Goal: Information Seeking & Learning: Understand process/instructions

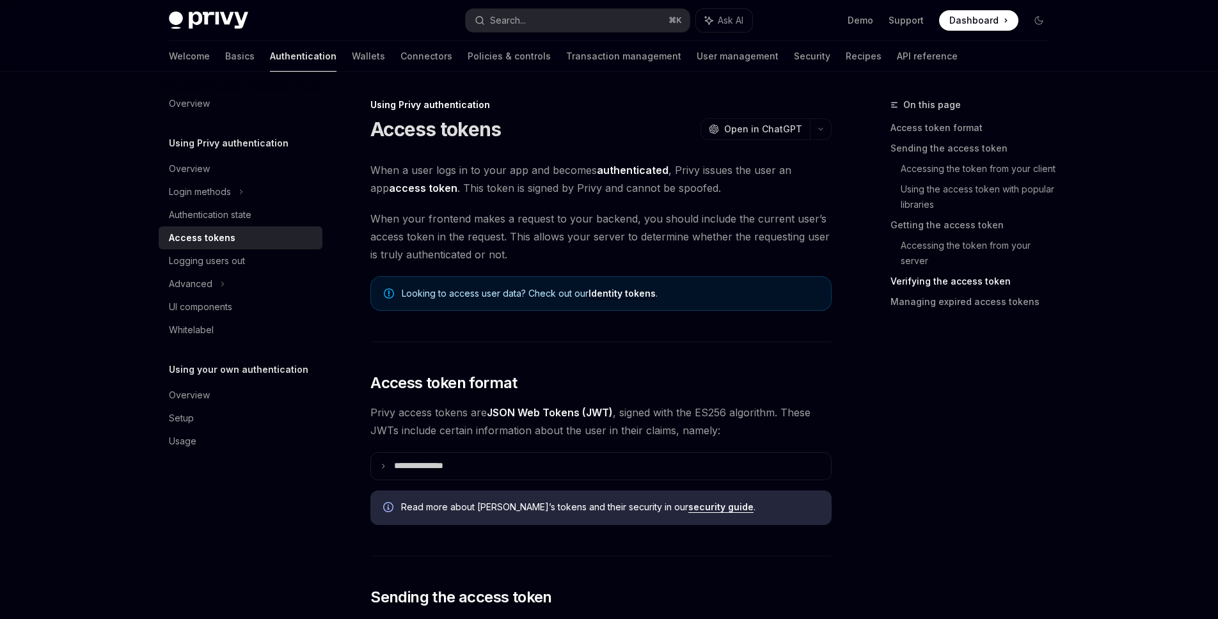
scroll to position [2209, 0]
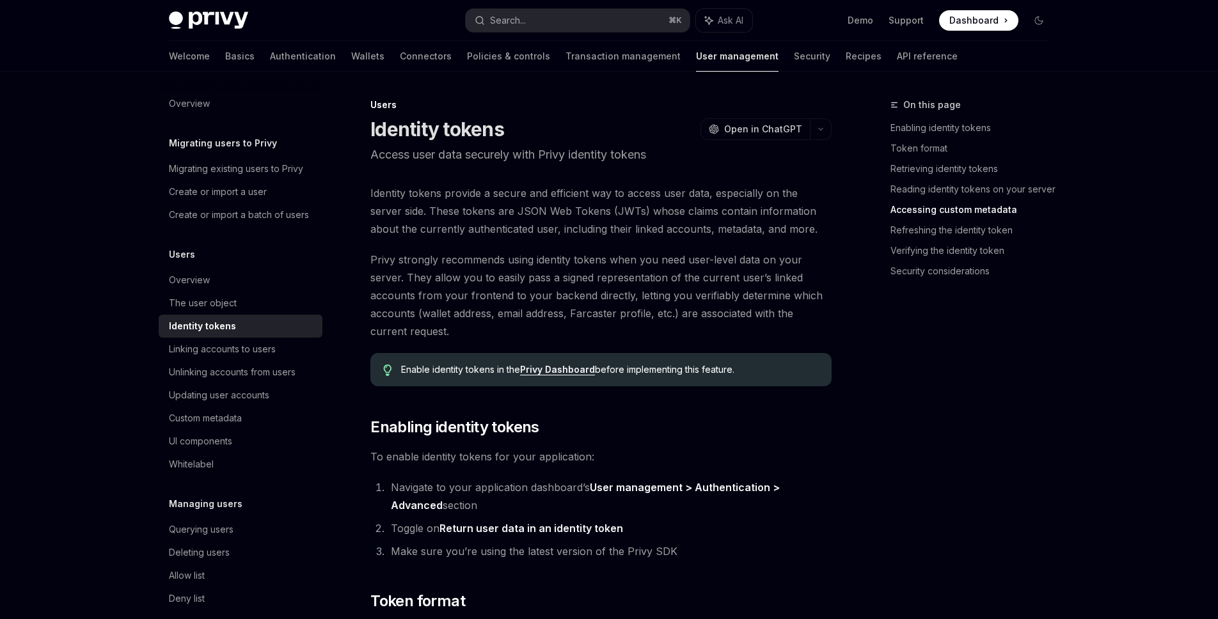
scroll to position [2549, 0]
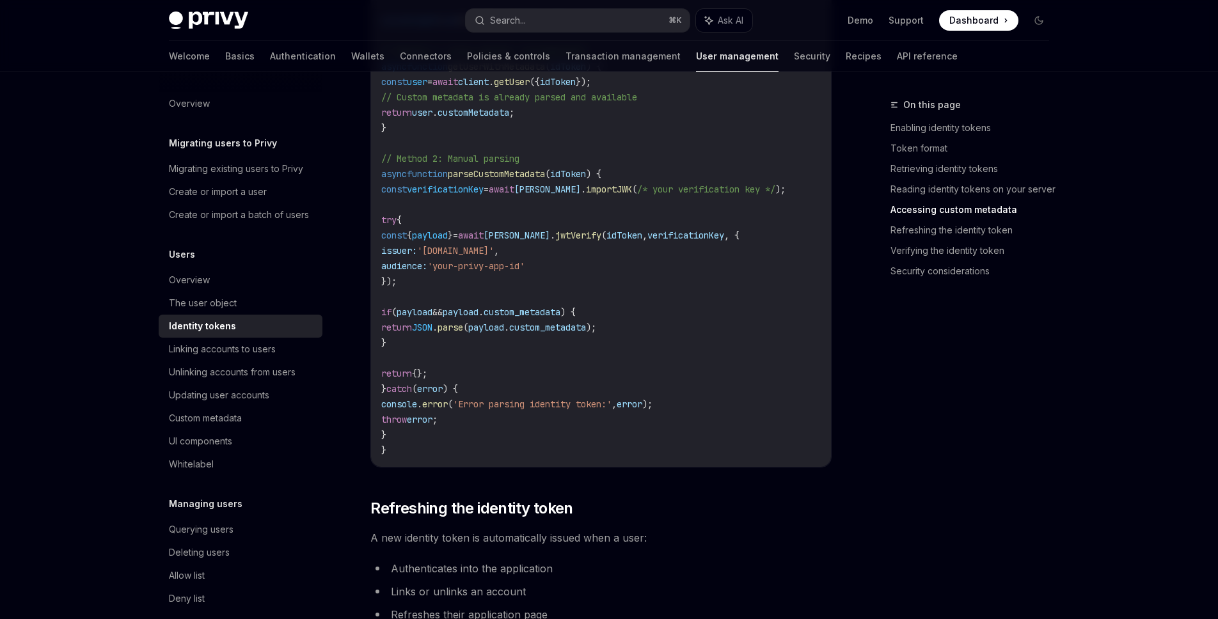
type textarea "*"
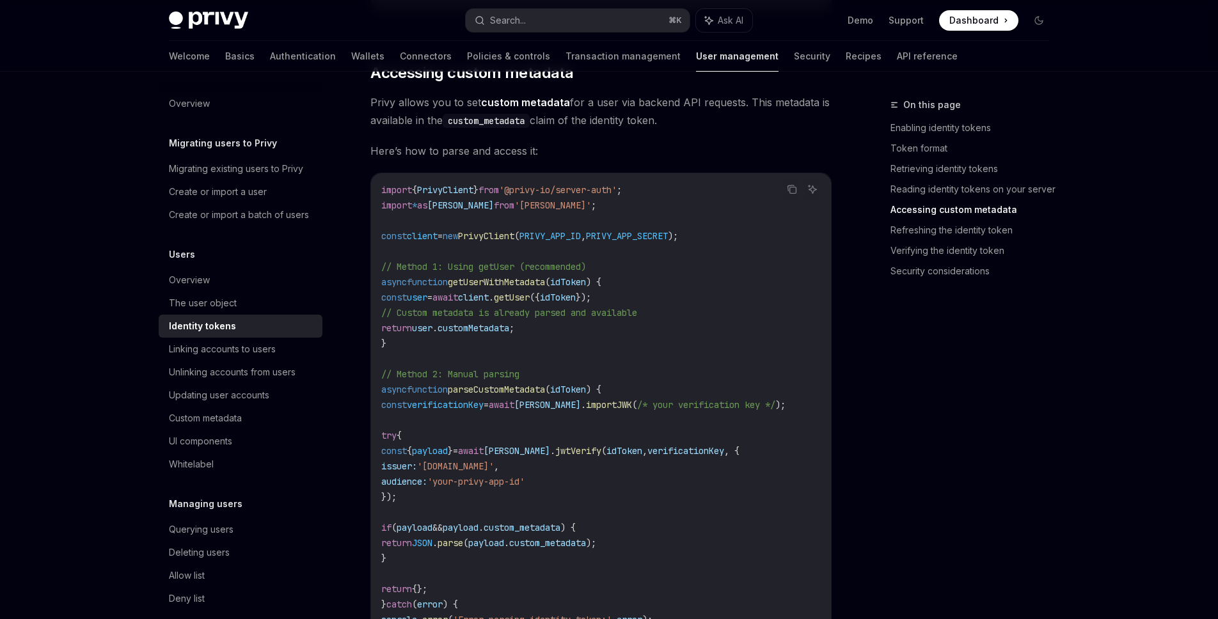
scroll to position [2329, 0]
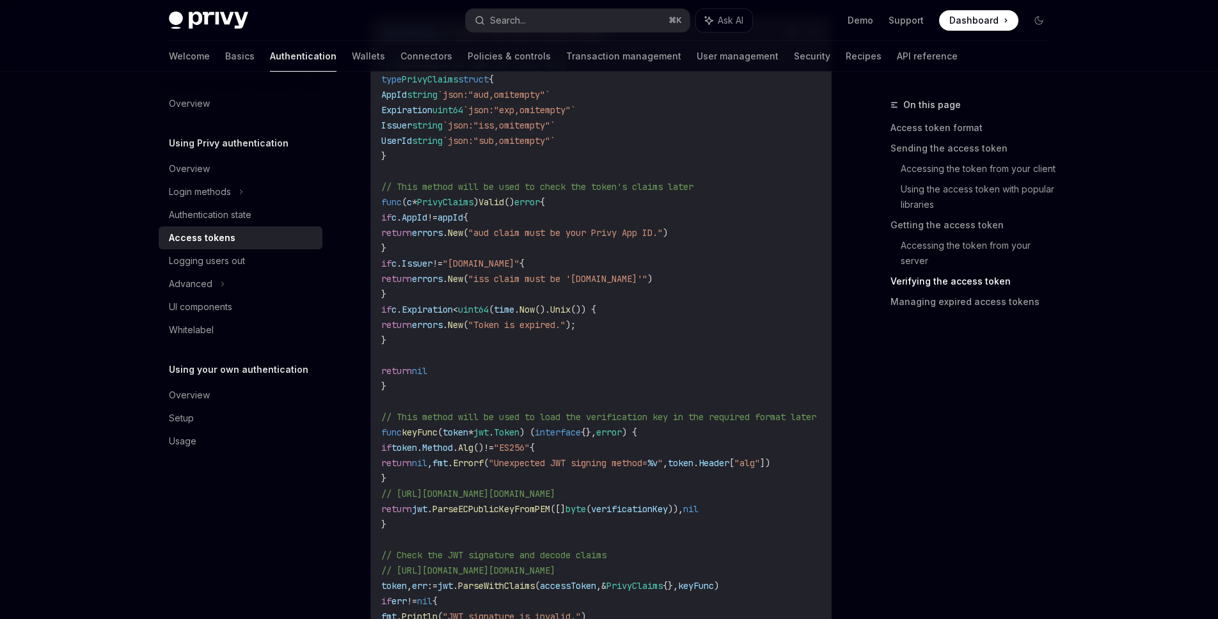
scroll to position [2339, 0]
click at [631, 505] on span "verificationKey" at bounding box center [629, 510] width 77 height 12
copy span "verificationKey"
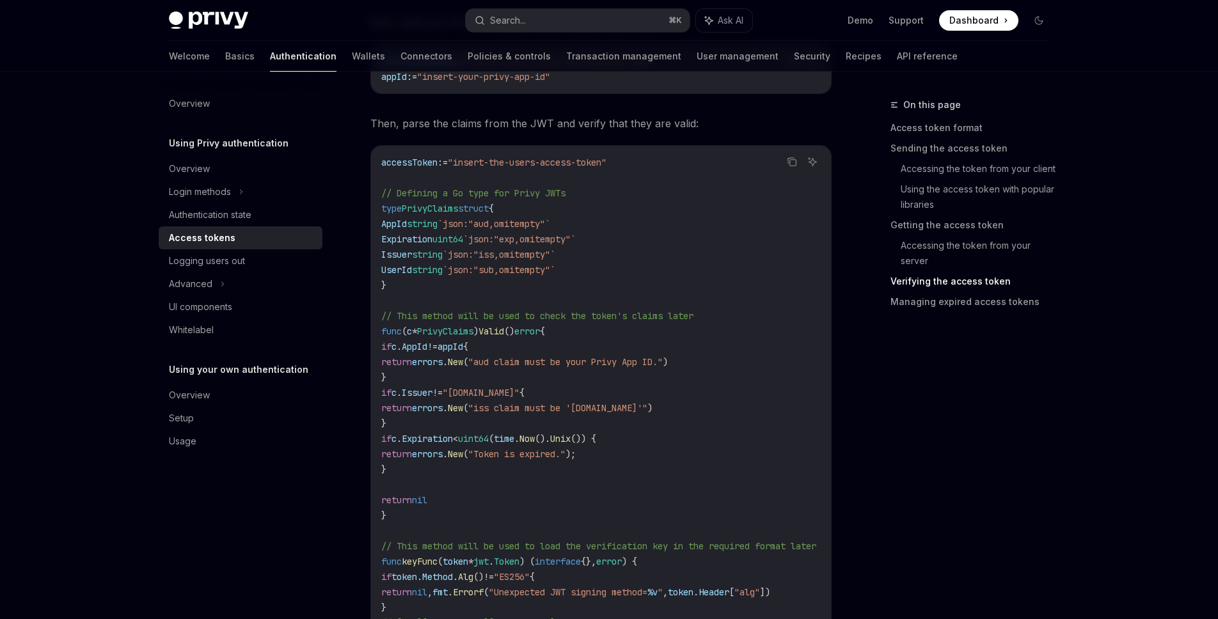
scroll to position [1968, 0]
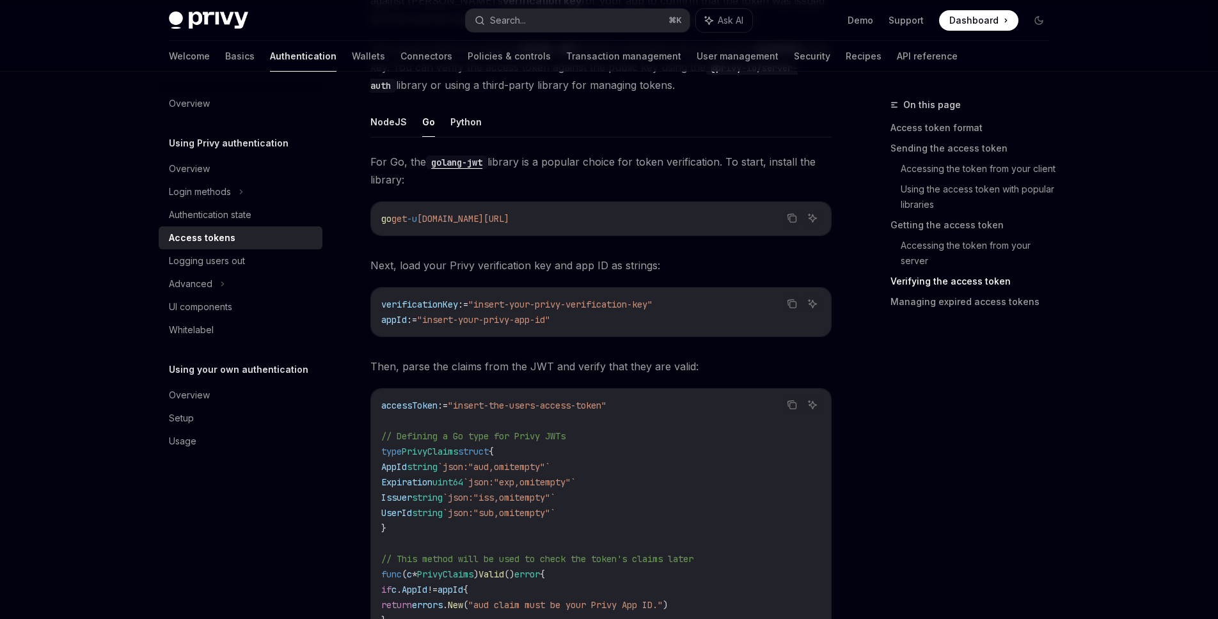
click at [598, 327] on div "verificationKey := "insert-your-privy-verification-key" appId := "insert-your-p…" at bounding box center [601, 312] width 460 height 49
click at [572, 314] on code "verificationKey := "insert-your-privy-verification-key" appId := "insert-your-p…" at bounding box center [601, 312] width 440 height 31
click at [425, 299] on span "verificationKey" at bounding box center [419, 305] width 77 height 12
click at [418, 300] on span "verificationKey" at bounding box center [419, 305] width 77 height 12
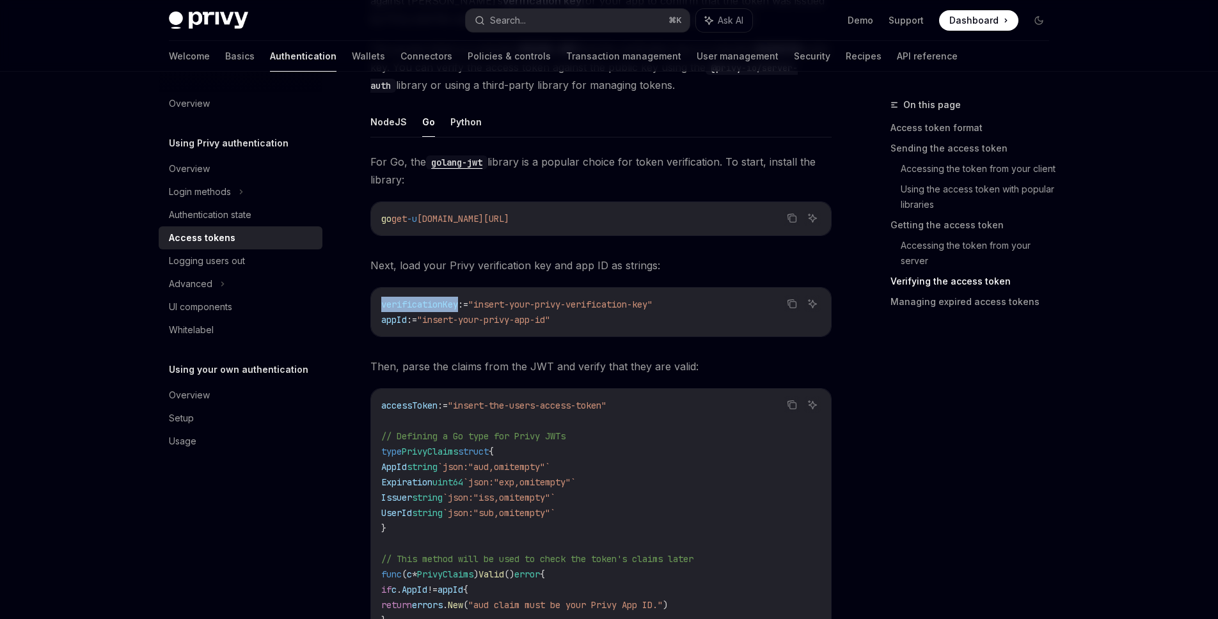
click at [418, 300] on span "verificationKey" at bounding box center [419, 305] width 77 height 12
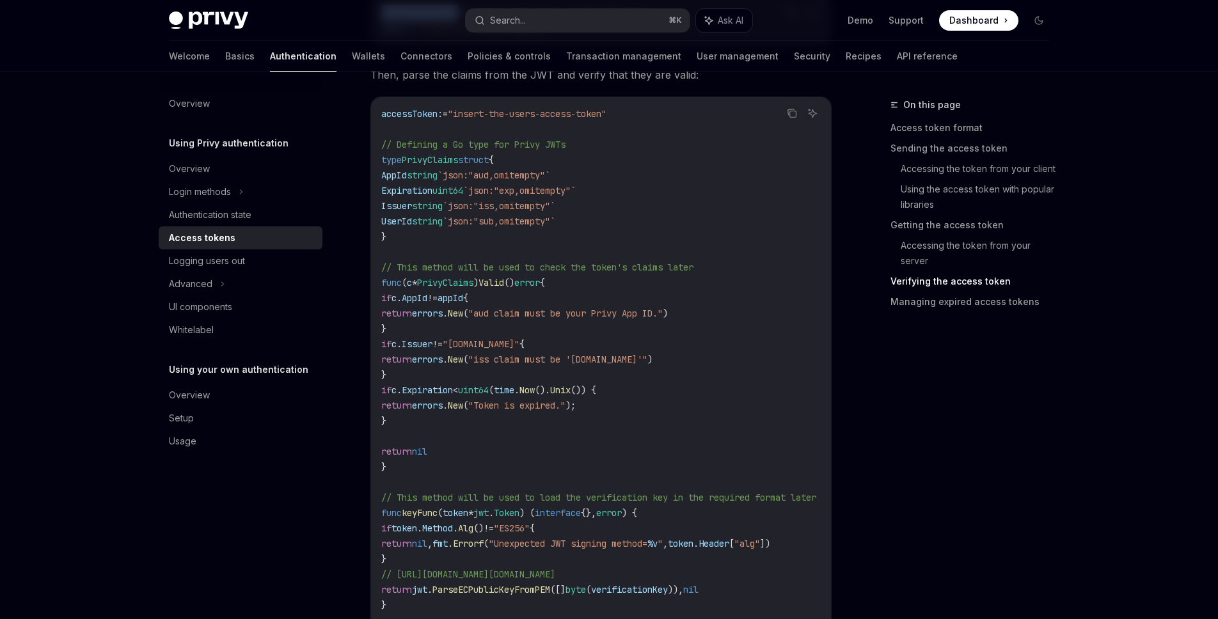
scroll to position [2261, 0]
drag, startPoint x: 623, startPoint y: 218, endPoint x: 378, endPoint y: 173, distance: 249.1
click at [378, 173] on div "accessToken := "insert-the-users-access-token" // Defining a Go type for Privy …" at bounding box center [601, 535] width 460 height 878
copy code "AppId string `json:"aud,omitempty"` Expiration uint64 `json:"exp,omitempty"` Is…"
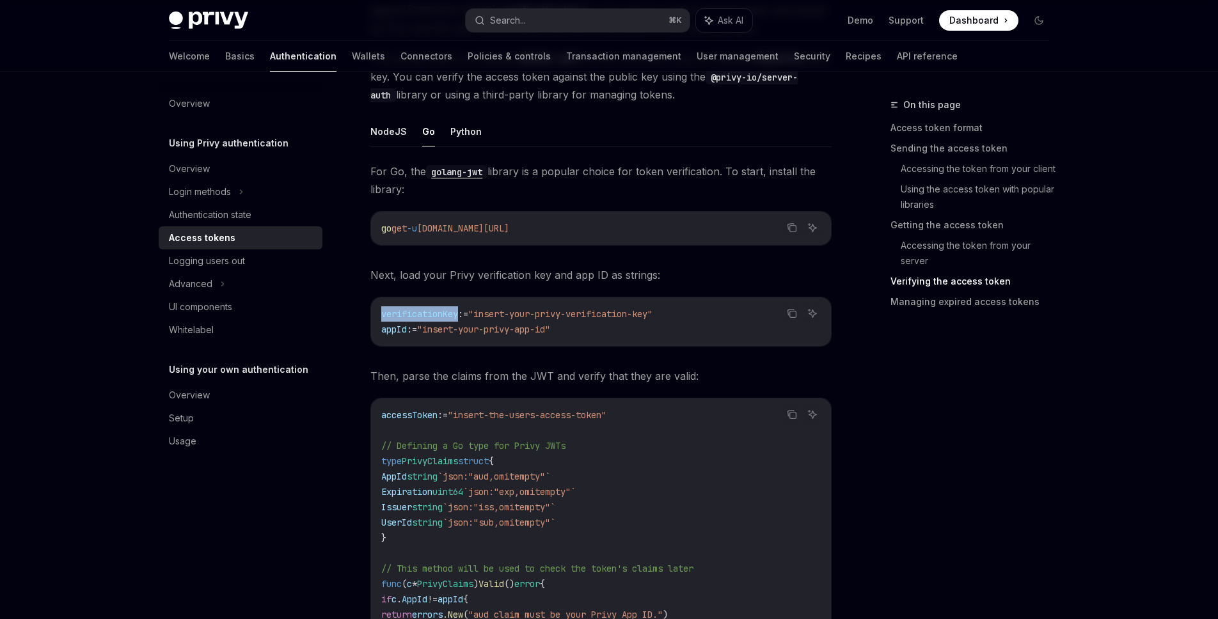
scroll to position [2009, 0]
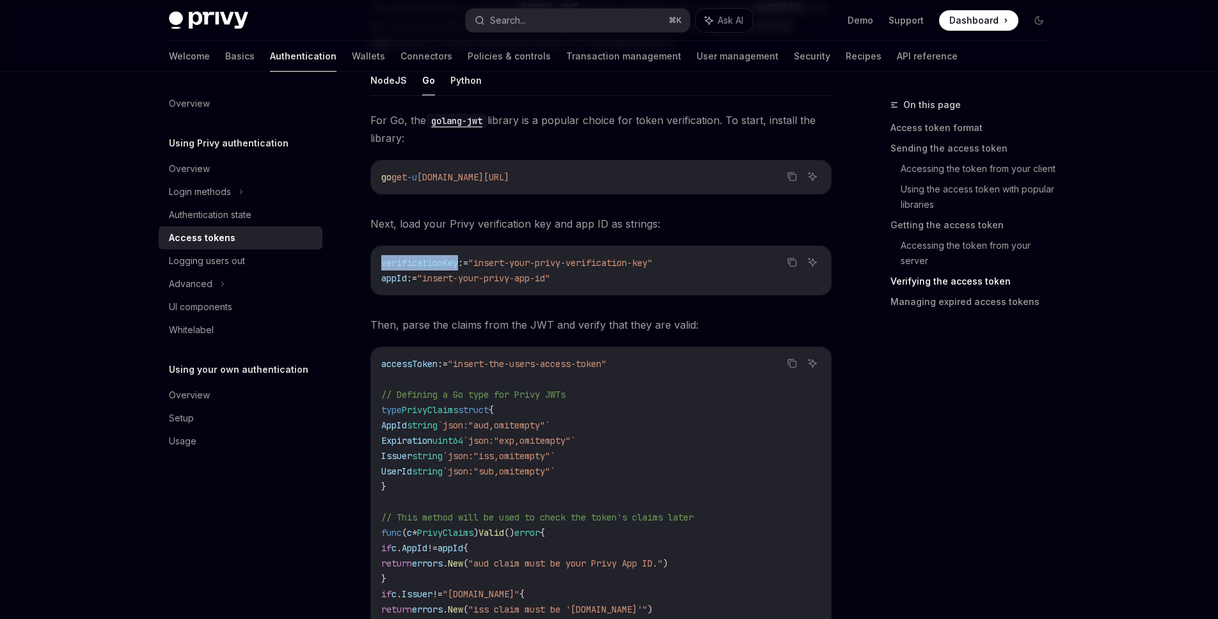
copy code "AppId string `json:"aud,omitempty"` Expiration uint64 `json:"exp,omitempty"` Is…"
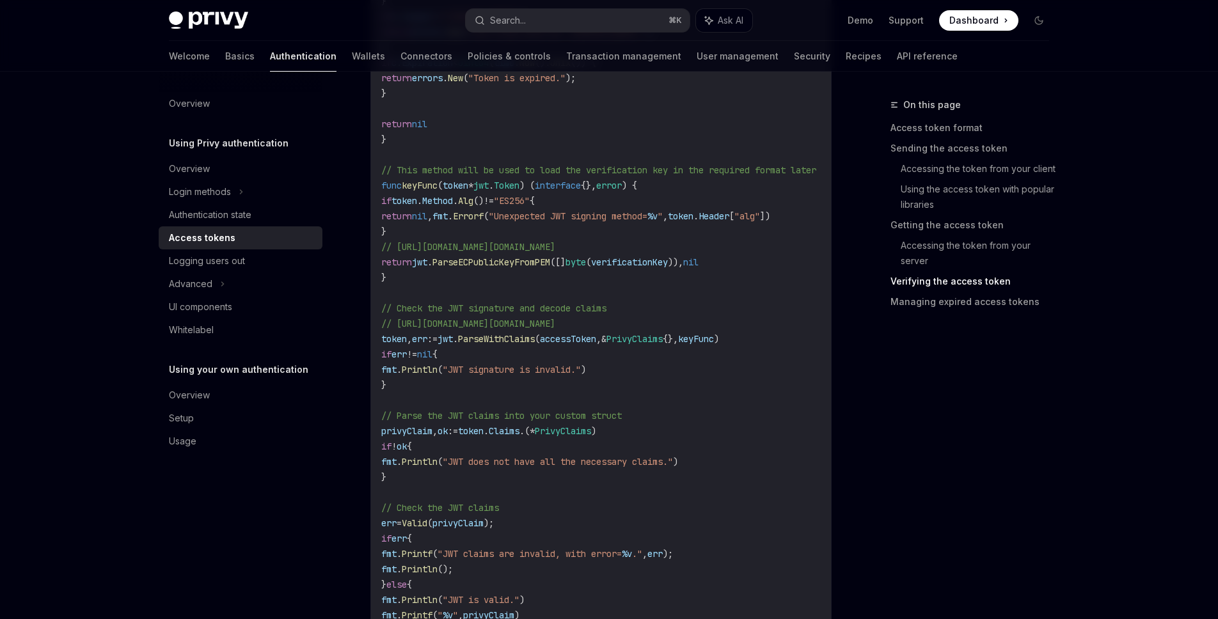
scroll to position [2586, 0]
click at [574, 346] on code "accessToken := "insert-the-users-access-token" // Defining a Go type for Privy …" at bounding box center [614, 210] width 466 height 860
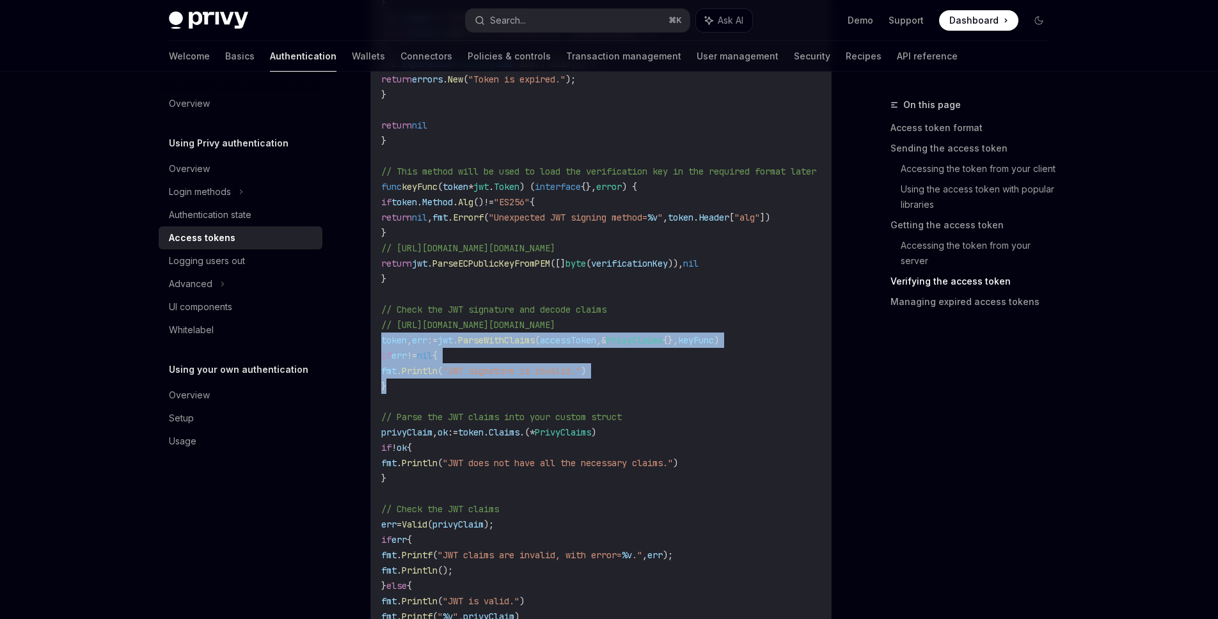
drag, startPoint x: 413, startPoint y: 383, endPoint x: 363, endPoint y: 340, distance: 65.8
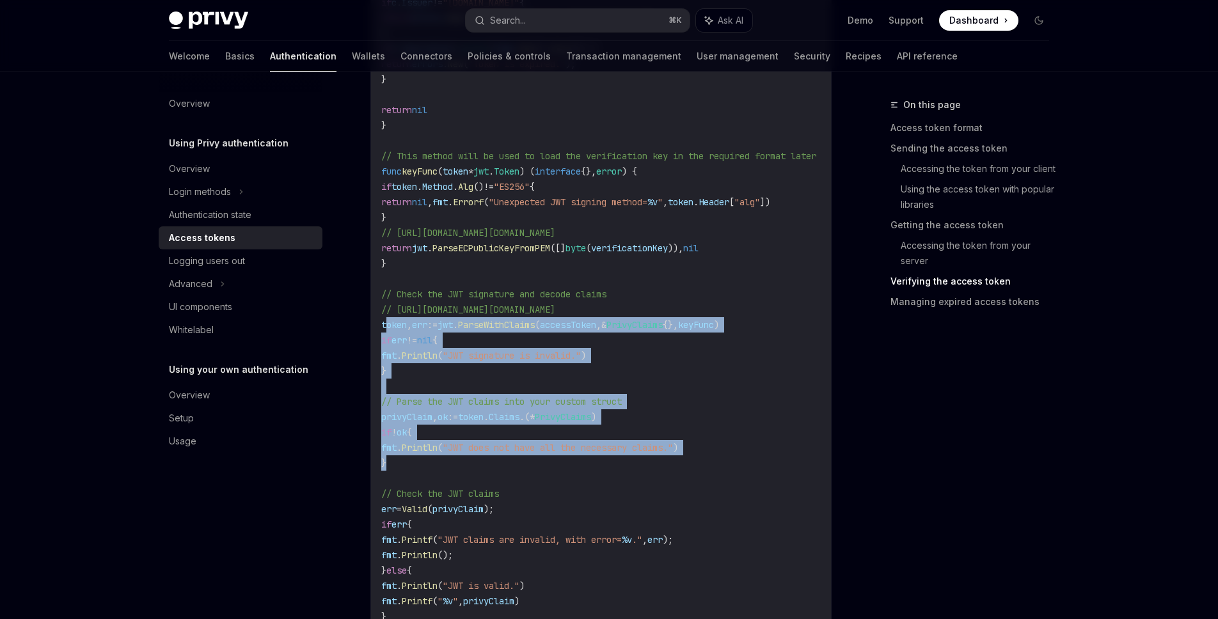
drag, startPoint x: 393, startPoint y: 458, endPoint x: 385, endPoint y: 317, distance: 141.0
click at [385, 317] on code "accessToken := "insert-the-users-access-token" // Defining a Go type for Privy …" at bounding box center [614, 195] width 466 height 860
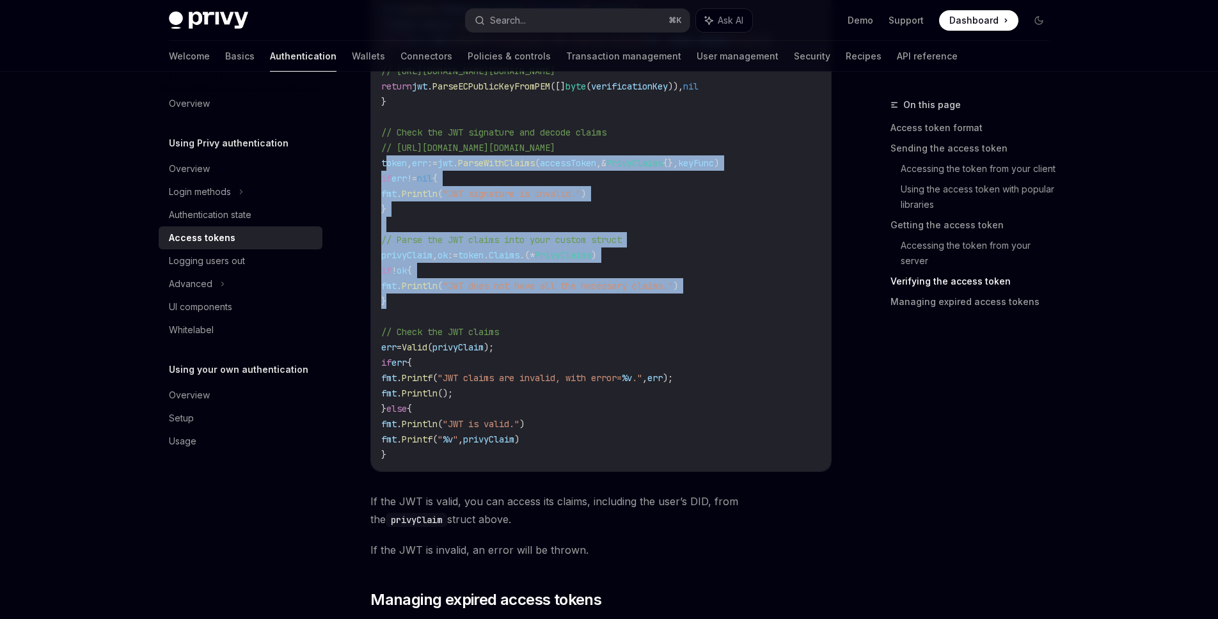
drag, startPoint x: 389, startPoint y: 454, endPoint x: 404, endPoint y: 284, distance: 170.8
click at [404, 284] on code "accessToken := "insert-the-users-access-token" // Defining a Go type for Privy …" at bounding box center [614, 33] width 466 height 860
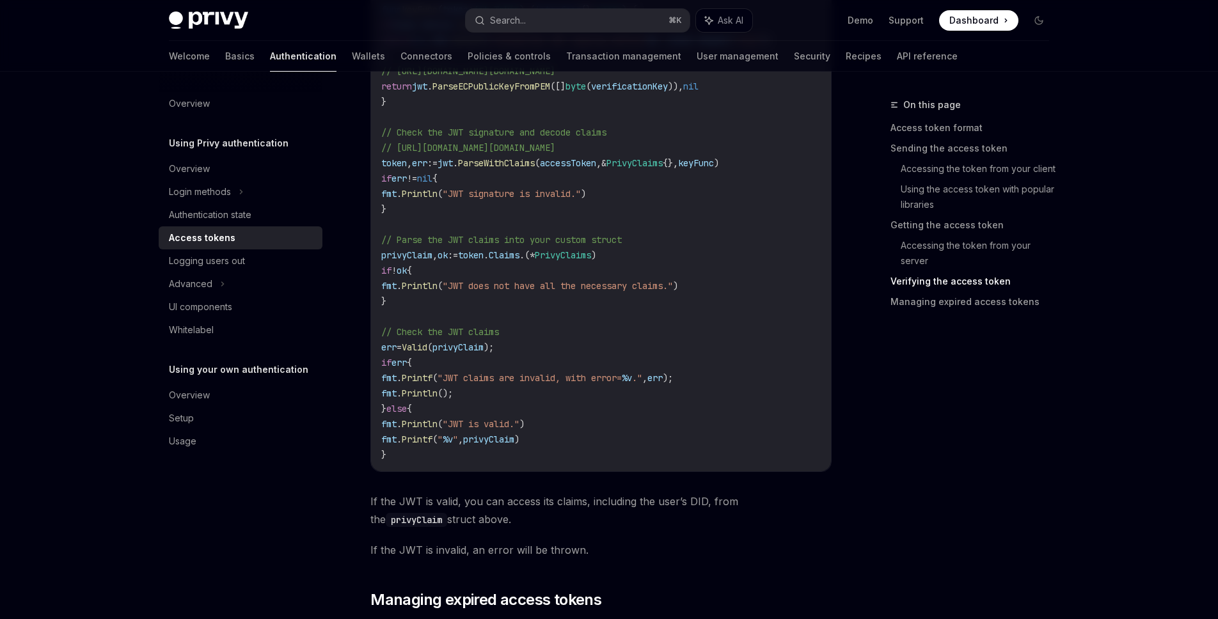
click at [454, 276] on code "accessToken := "insert-the-users-access-token" // Defining a Go type for Privy …" at bounding box center [614, 33] width 466 height 860
click at [458, 251] on span ":=" at bounding box center [453, 256] width 10 height 12
click at [397, 289] on span "fmt" at bounding box center [388, 286] width 15 height 12
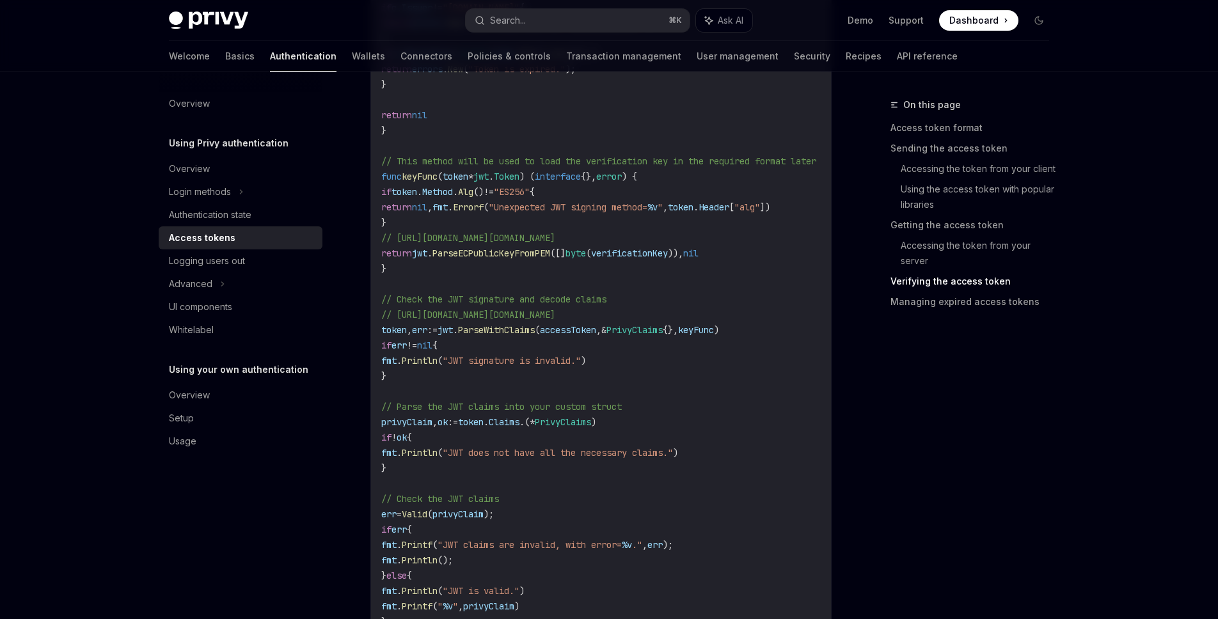
scroll to position [2595, 0]
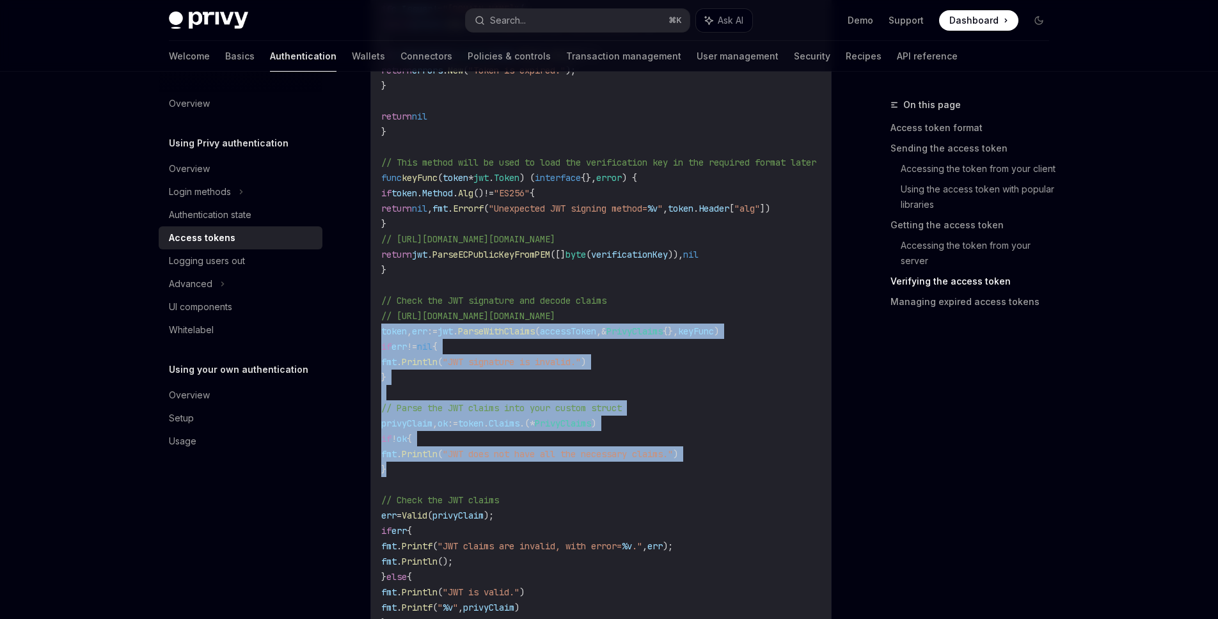
drag, startPoint x: 420, startPoint y: 465, endPoint x: 362, endPoint y: 331, distance: 146.4
copy code "token , err := jwt . ParseWithClaims ( accessToken , & PrivyClaims {}, keyFunc …"
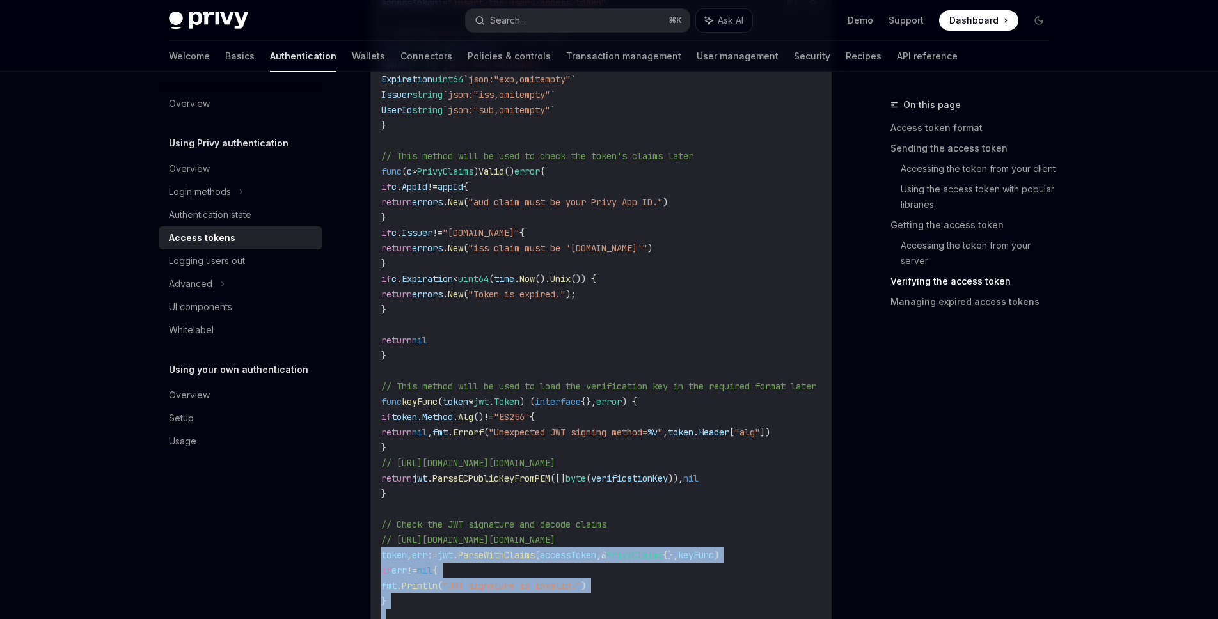
scroll to position [2339, 0]
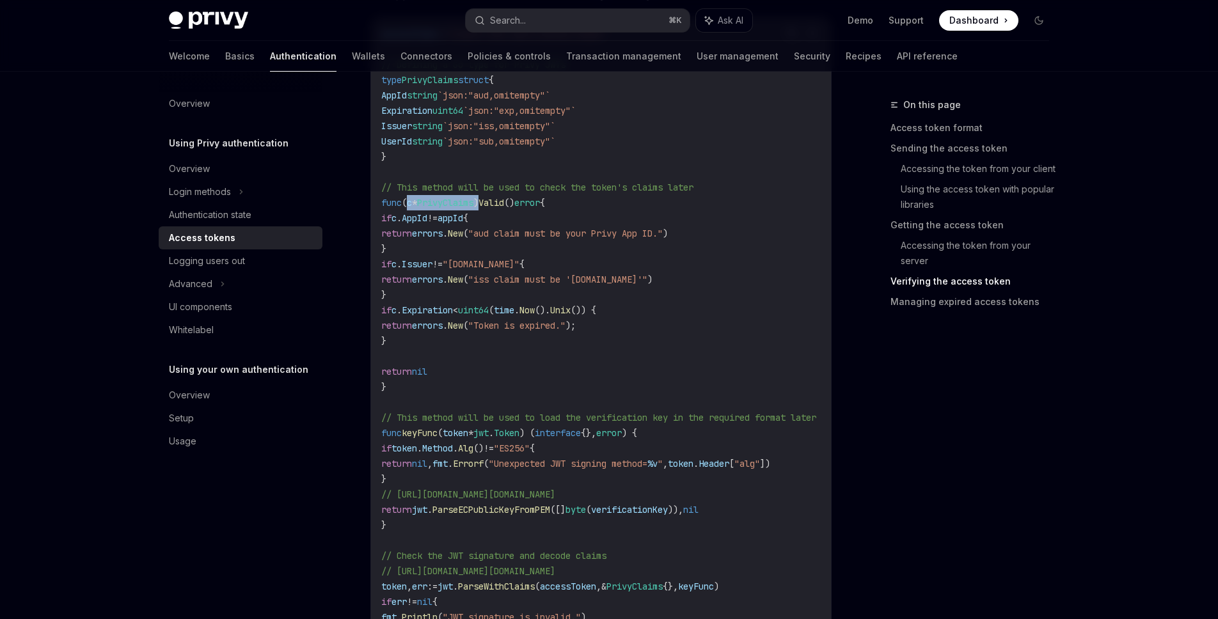
drag, startPoint x: 493, startPoint y: 202, endPoint x: 409, endPoint y: 203, distance: 83.8
click at [409, 203] on span "func ( c * PrivyClaims ) Valid () error {" at bounding box center [463, 203] width 164 height 12
copy span "( c * PrivyClaims )"
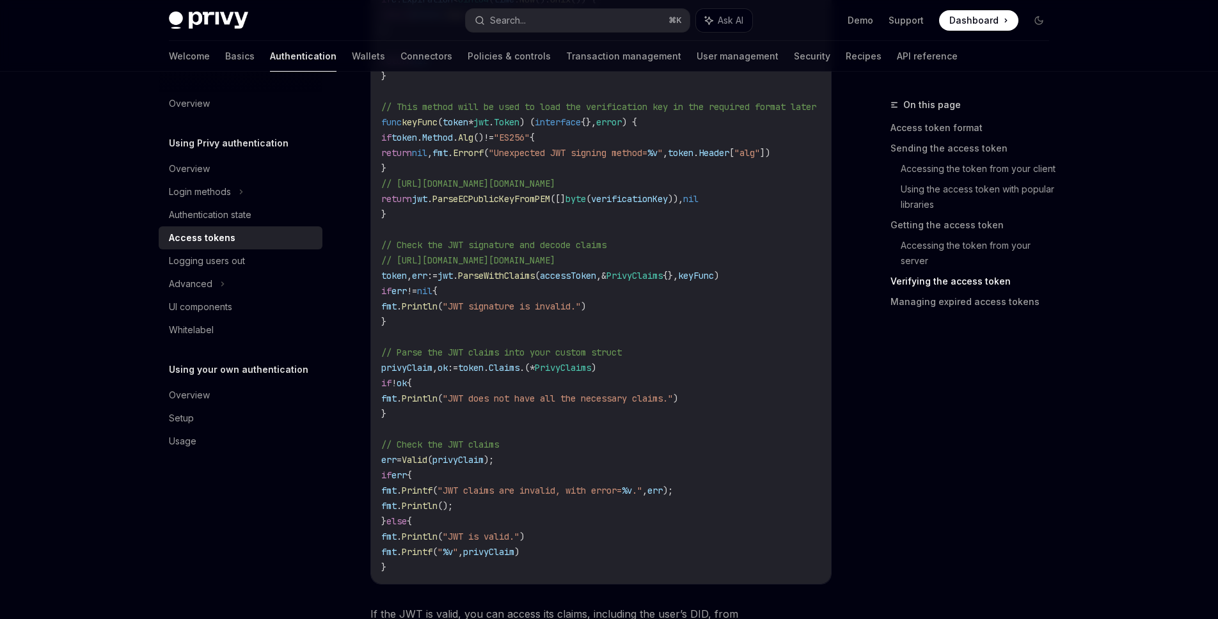
scroll to position [2644, 0]
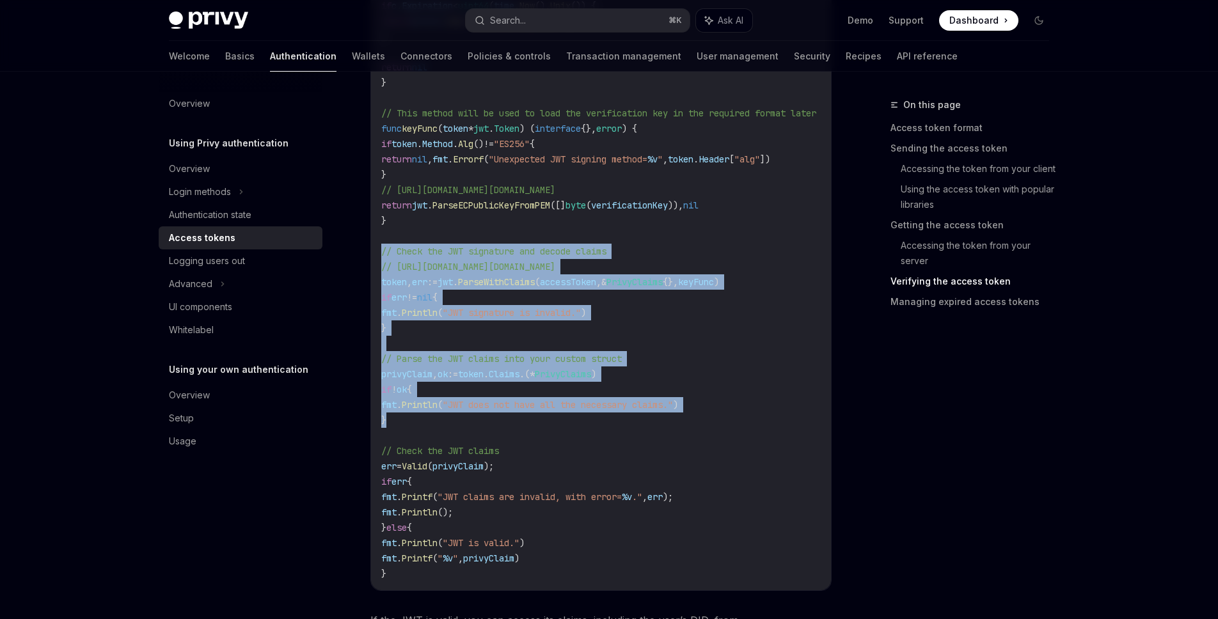
drag, startPoint x: 397, startPoint y: 420, endPoint x: 364, endPoint y: 249, distance: 173.9
copy code "// Check the JWT signature and decode claims // https://pkg.go.dev/github.com/d…"
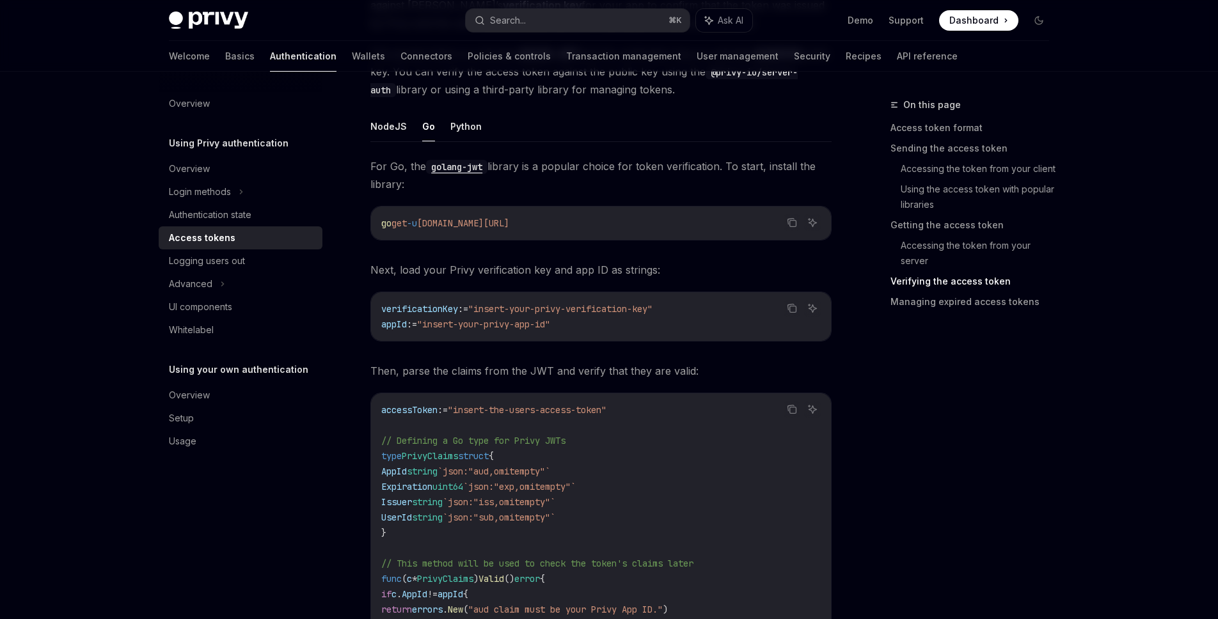
scroll to position [1902, 0]
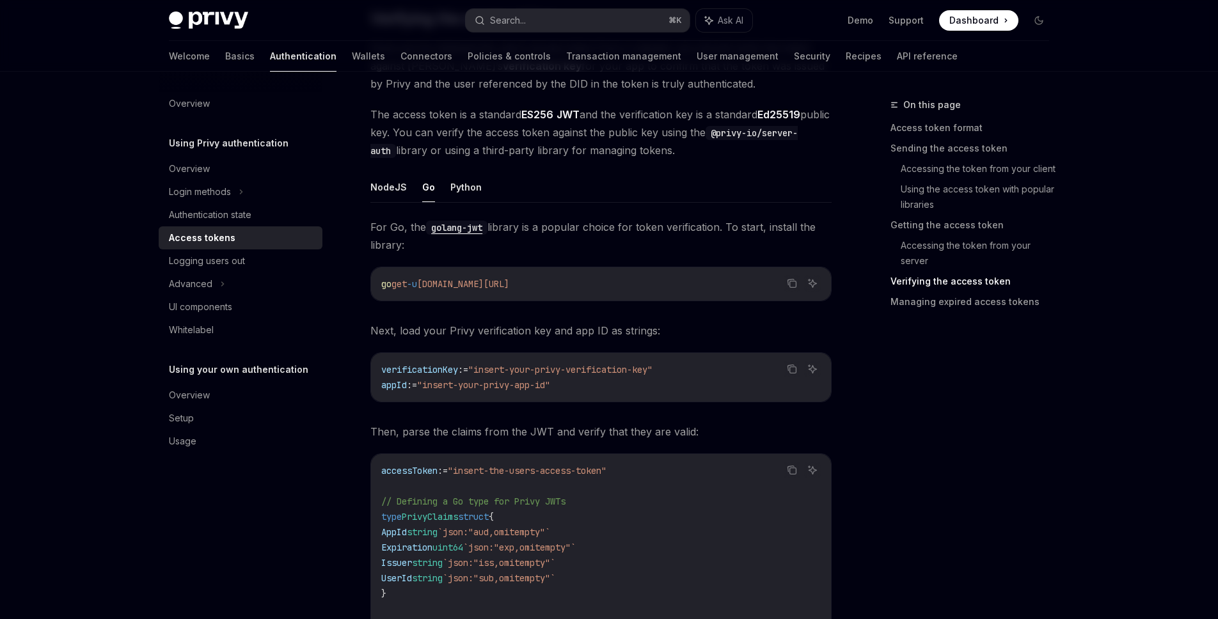
drag, startPoint x: 437, startPoint y: 284, endPoint x: 631, endPoint y: 283, distance: 193.9
click at [631, 283] on code "go get -u github.com/golang-jwt/jwt/v5" at bounding box center [601, 283] width 440 height 15
copy span "[DOMAIN_NAME][URL]"
click at [994, 22] on span "Dashboard" at bounding box center [974, 20] width 49 height 13
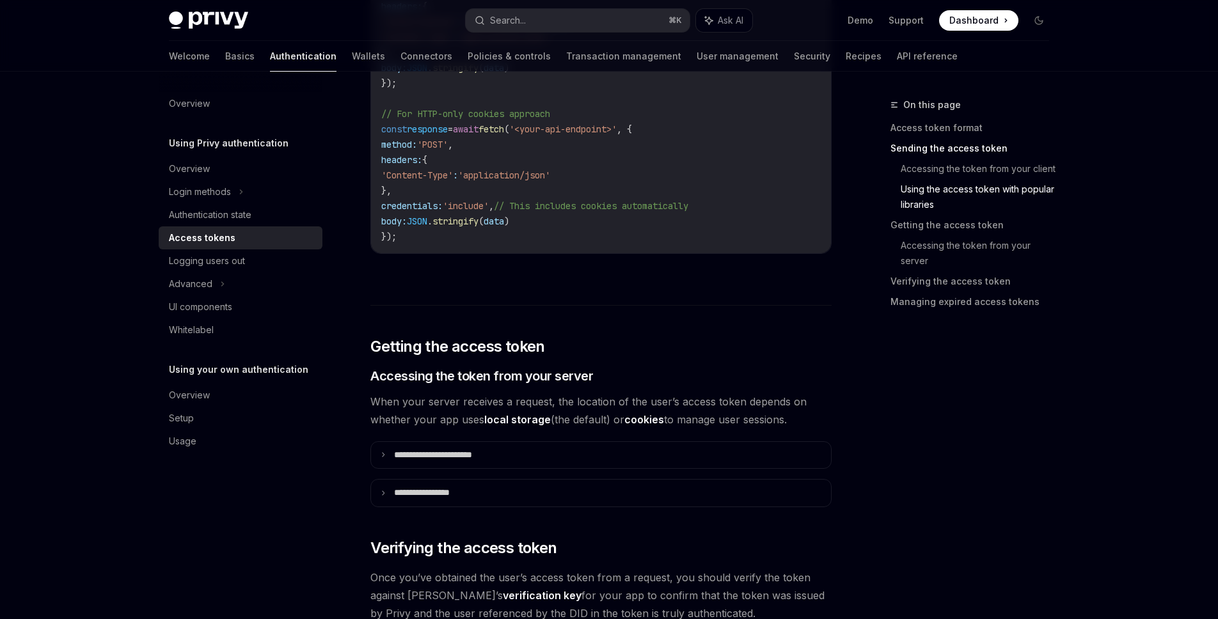
scroll to position [1618, 0]
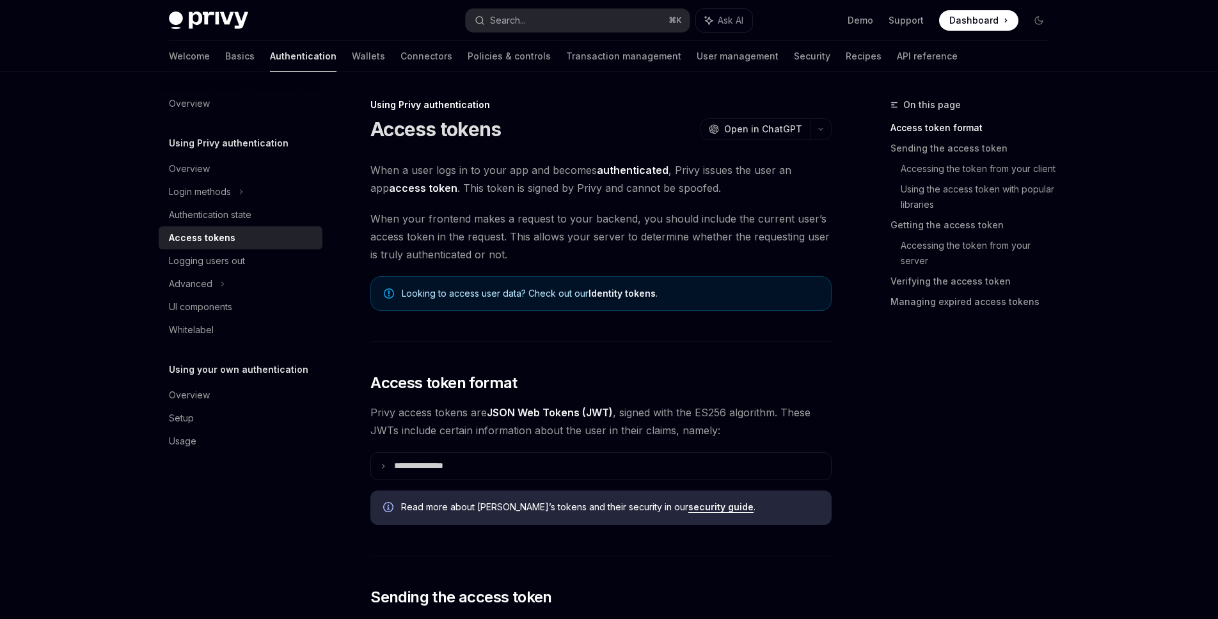
scroll to position [0, 2]
click at [772, 126] on span "Open in ChatGPT" at bounding box center [763, 129] width 78 height 13
click at [829, 123] on button "button" at bounding box center [821, 129] width 22 height 22
click at [744, 417] on span "Privy access tokens are JSON Web Tokens (JWT) , signed with the ES256 algorithm…" at bounding box center [600, 422] width 461 height 36
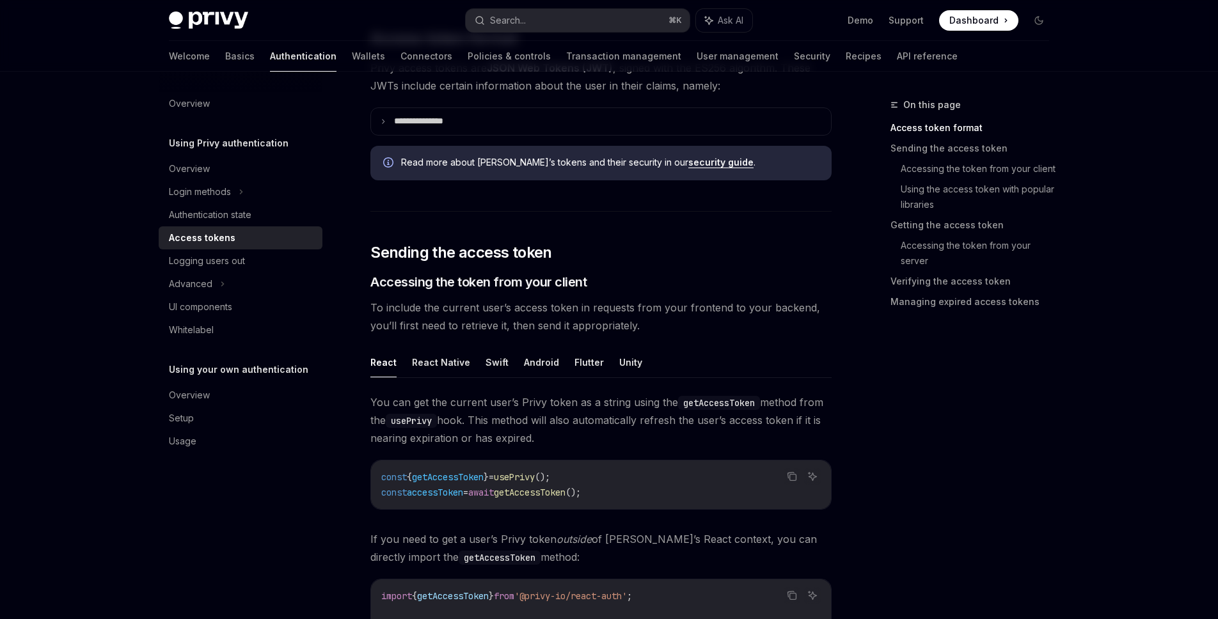
scroll to position [333, 0]
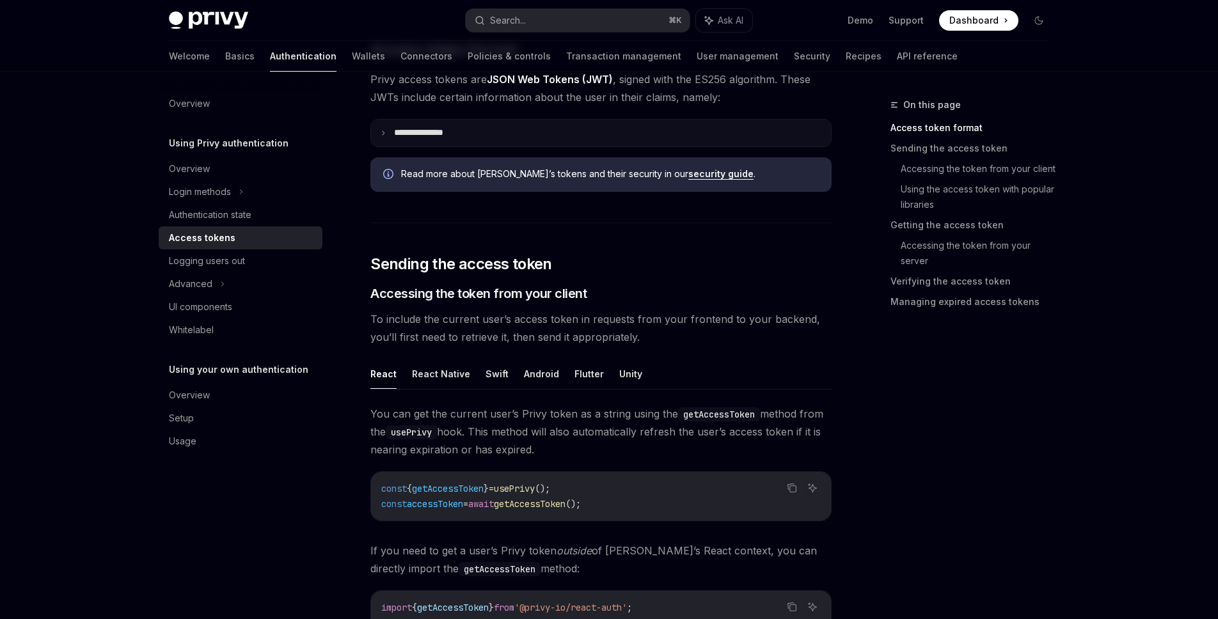
click at [728, 143] on summary "**********" at bounding box center [601, 133] width 460 height 27
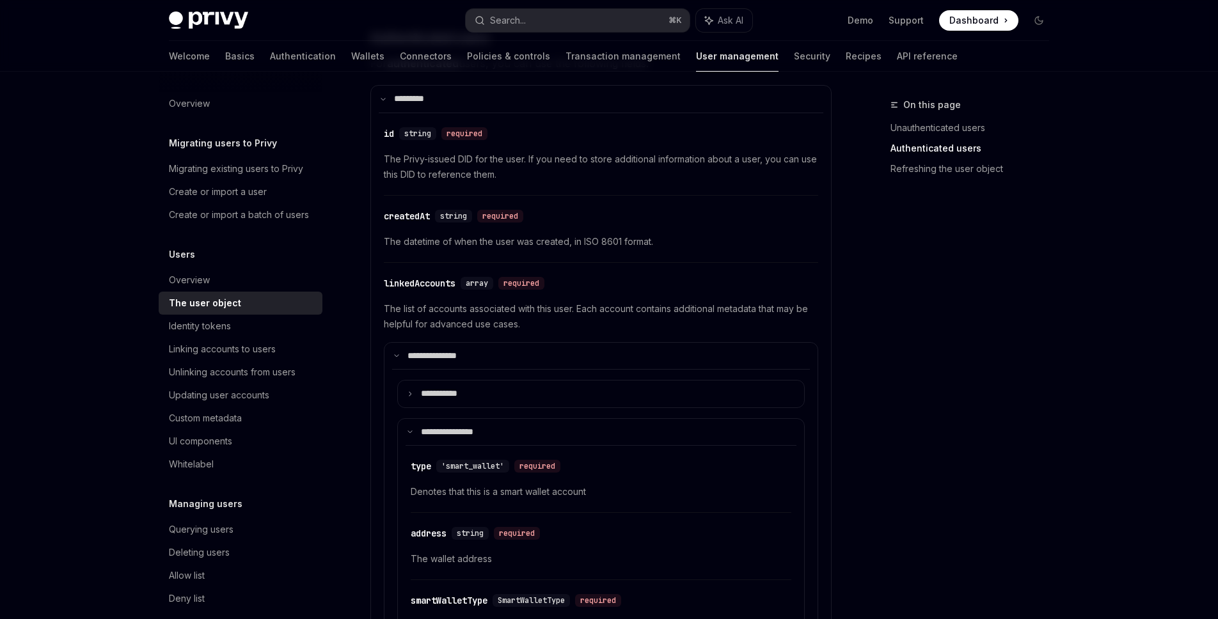
scroll to position [379, 0]
click at [566, 356] on summary "**********" at bounding box center [601, 357] width 433 height 27
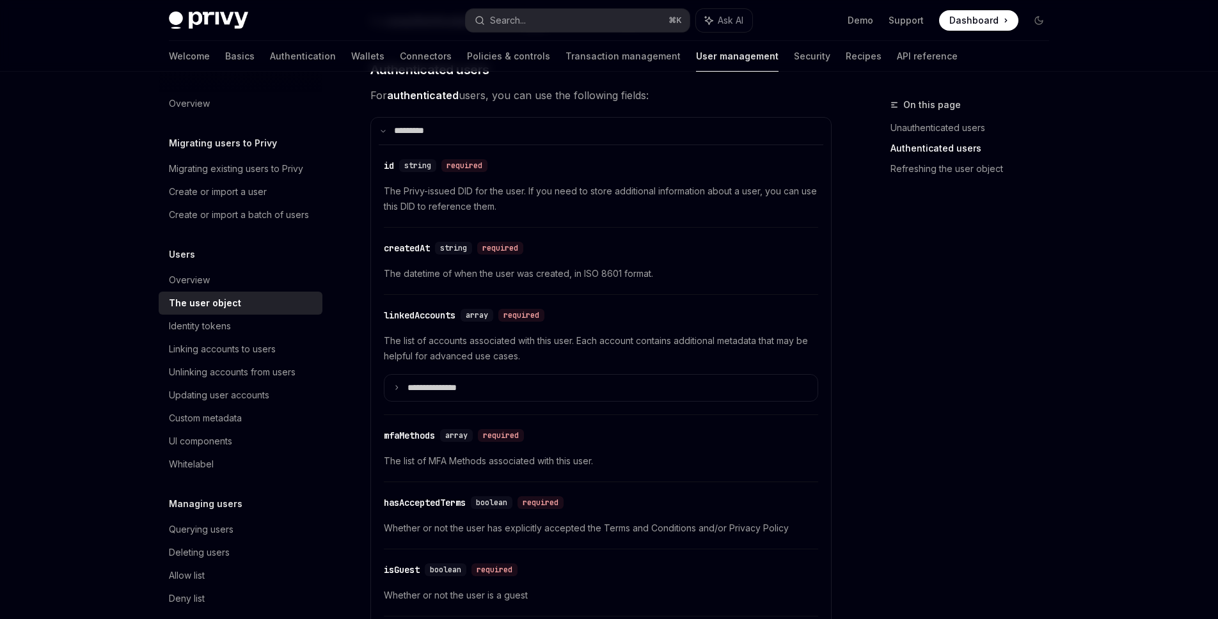
scroll to position [346, 0]
click at [637, 529] on span "Whether or not the user has explicitly accepted the Terms and Conditions and/or…" at bounding box center [601, 529] width 434 height 15
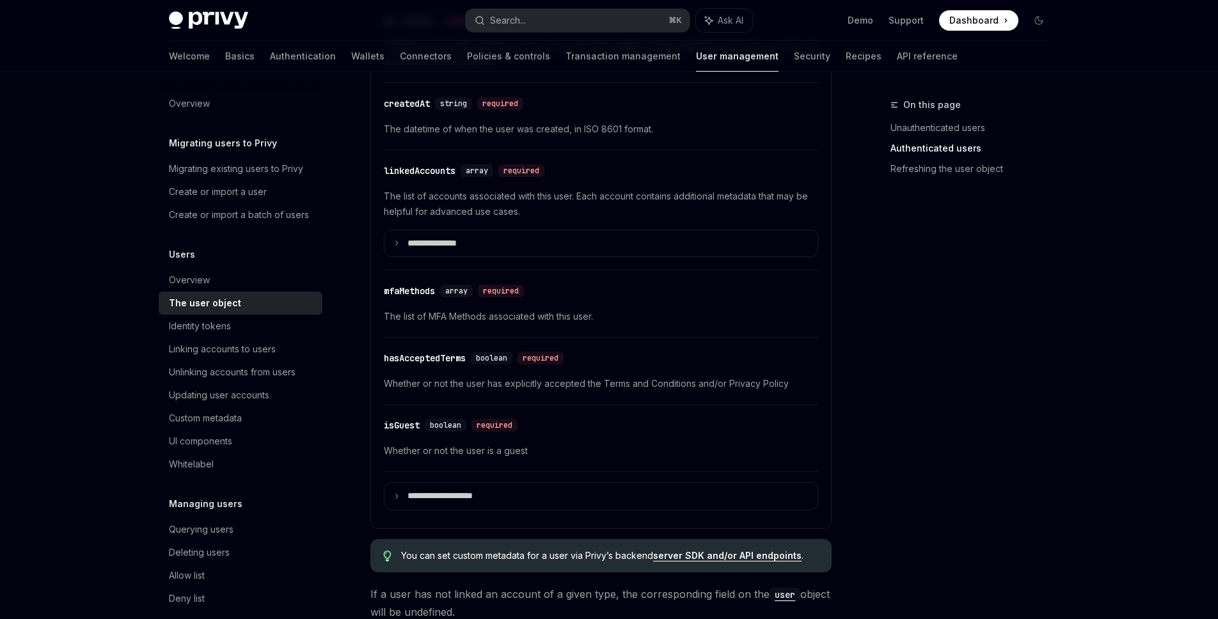
scroll to position [533, 0]
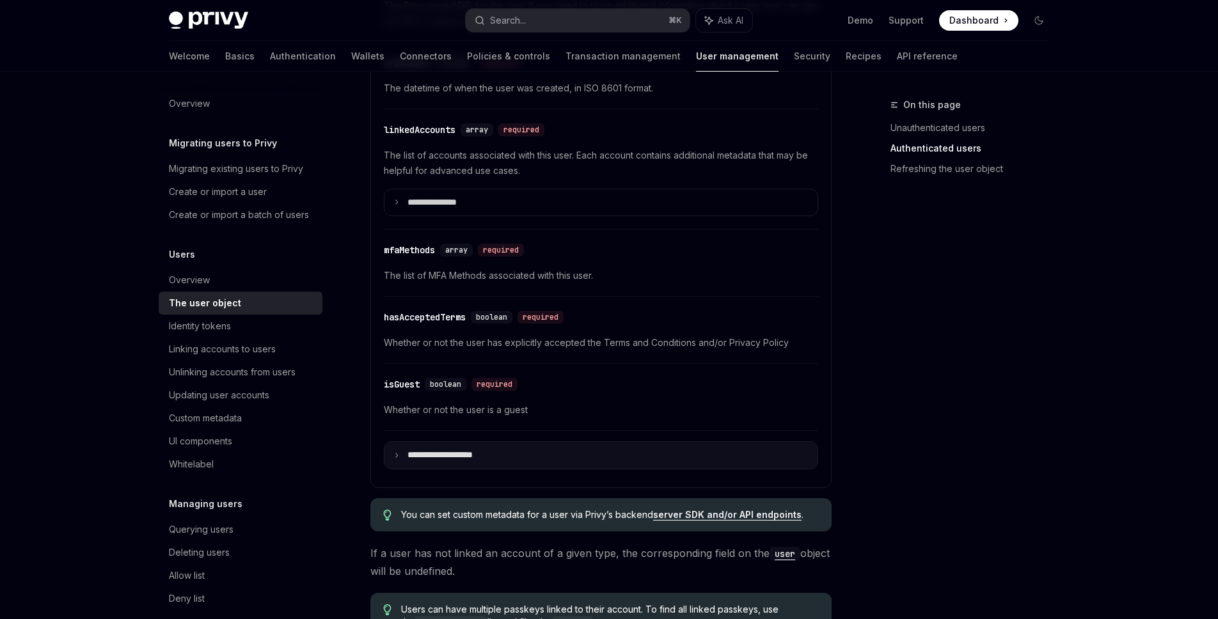
click at [452, 463] on summary "**********" at bounding box center [601, 455] width 433 height 27
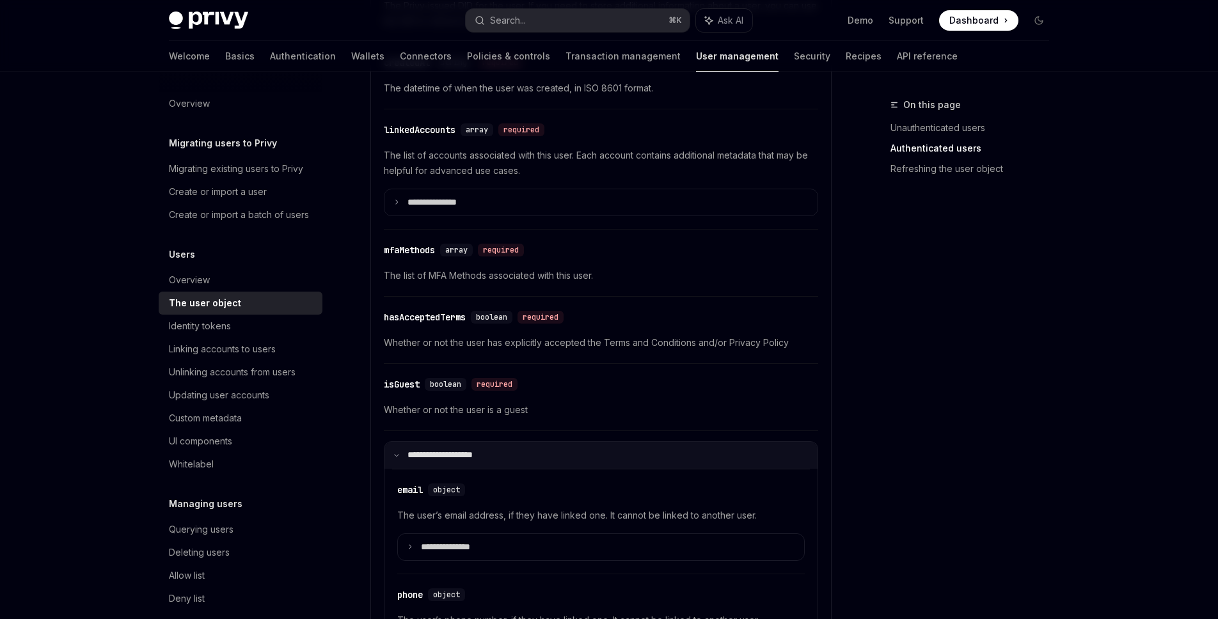
scroll to position [642, 0]
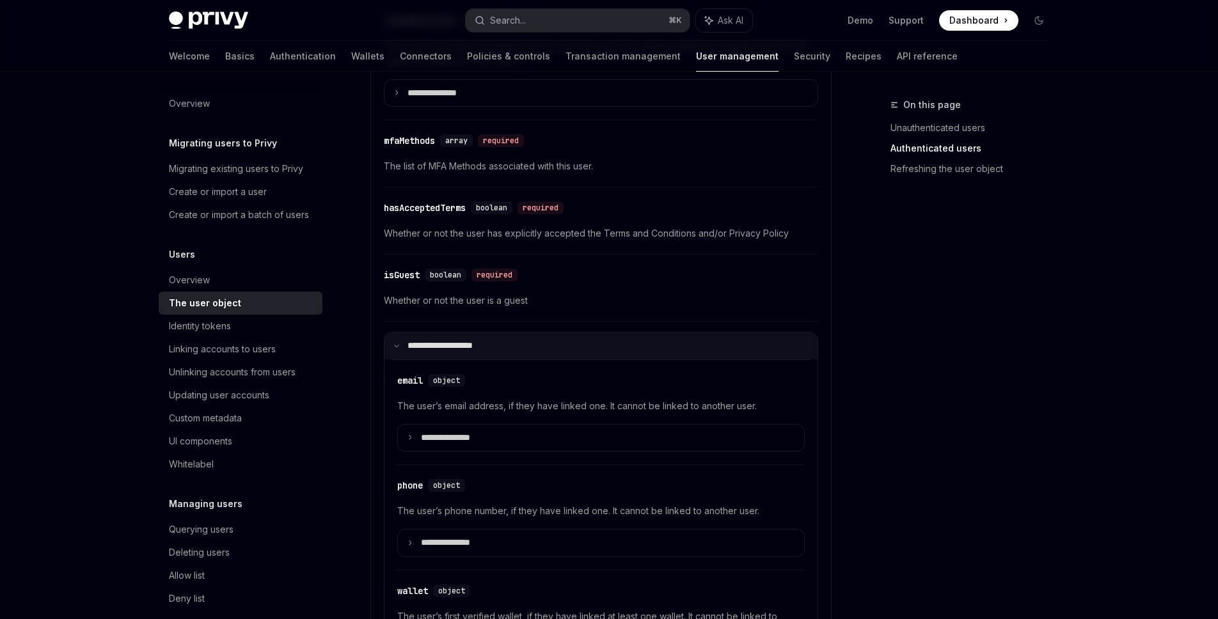
click at [508, 333] on summary "**********" at bounding box center [601, 346] width 433 height 27
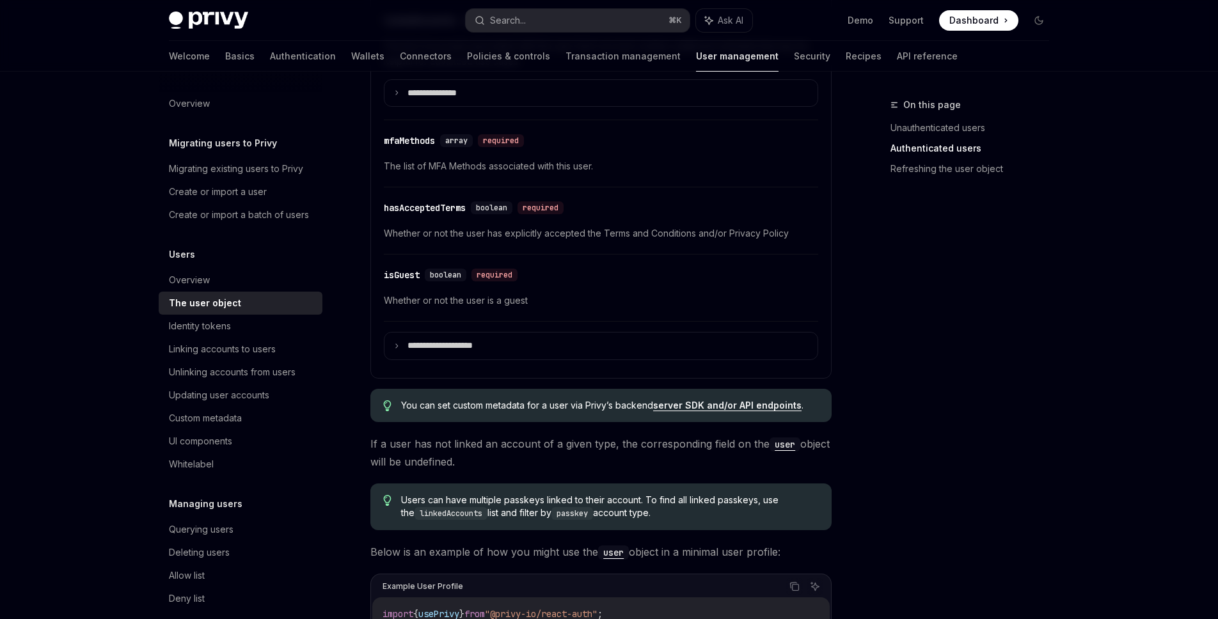
click at [843, 401] on div "**********" at bounding box center [609, 541] width 901 height 2225
click at [721, 347] on summary "**********" at bounding box center [601, 346] width 433 height 27
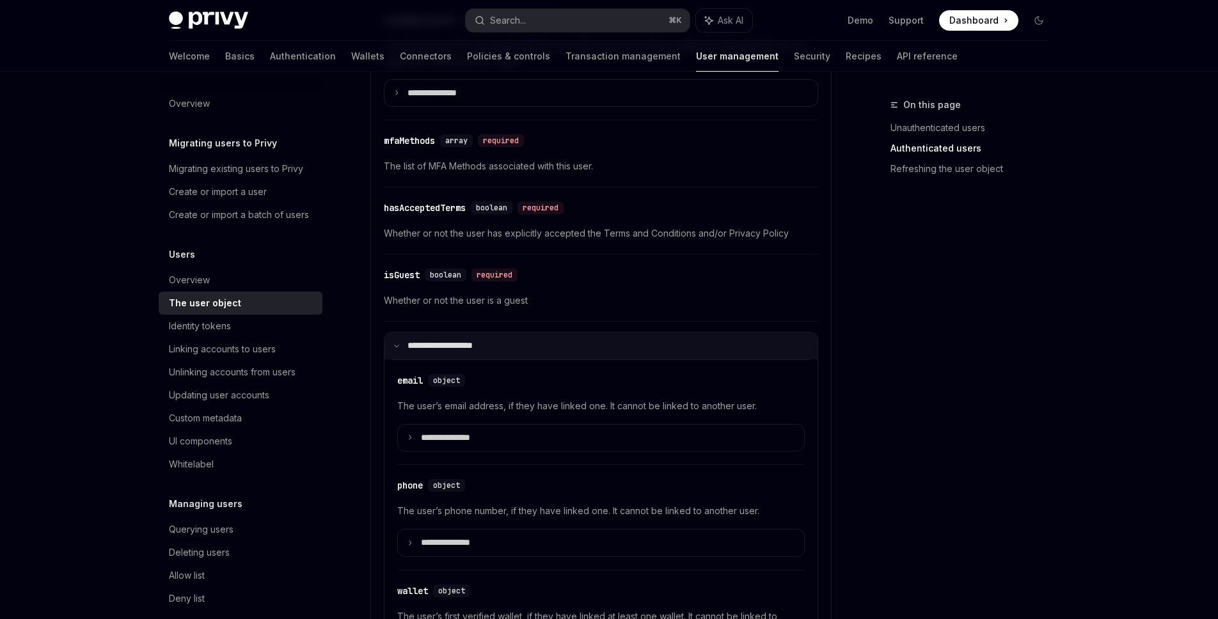
click at [721, 347] on summary "**********" at bounding box center [601, 346] width 433 height 27
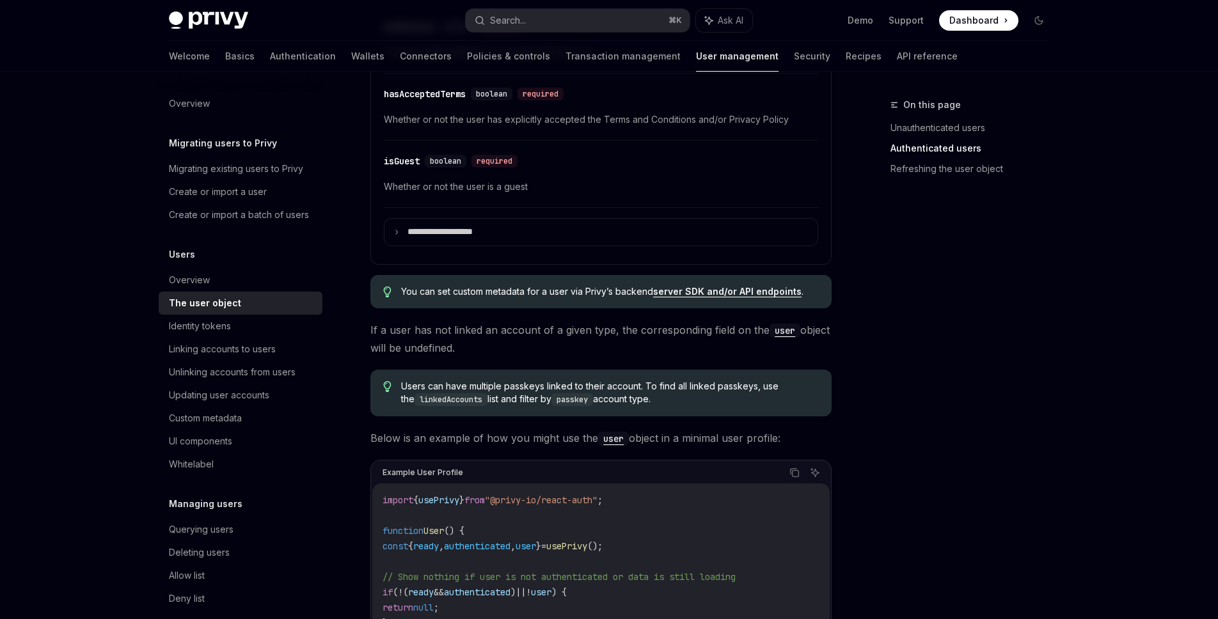
scroll to position [567, 0]
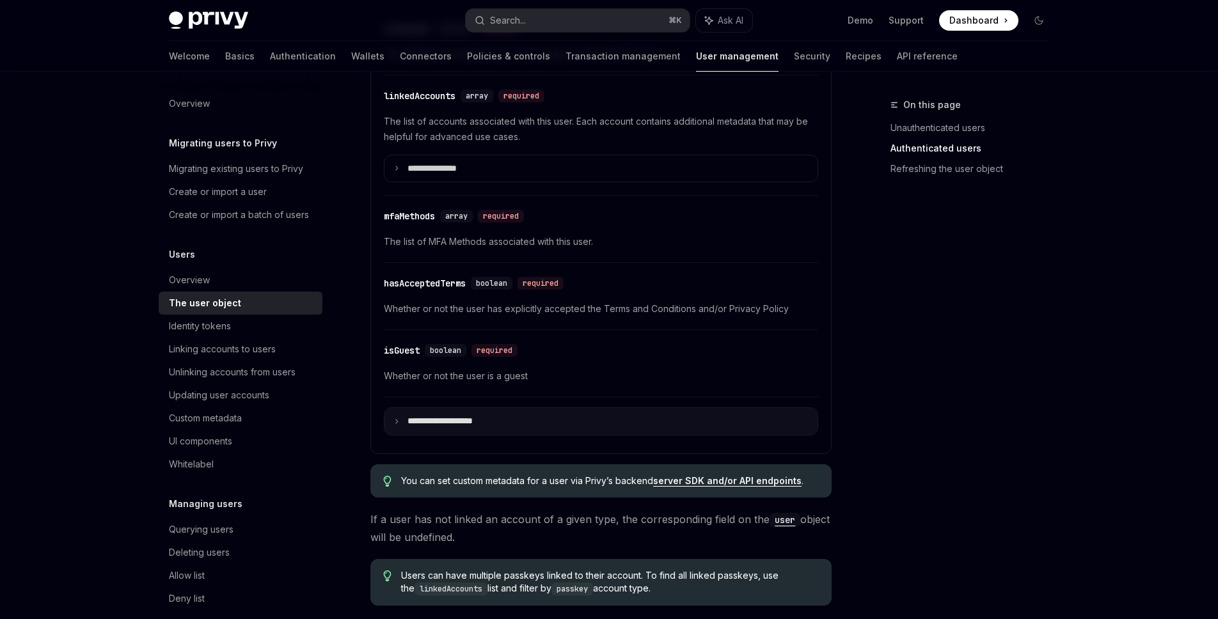
click at [605, 411] on summary "**********" at bounding box center [601, 421] width 433 height 27
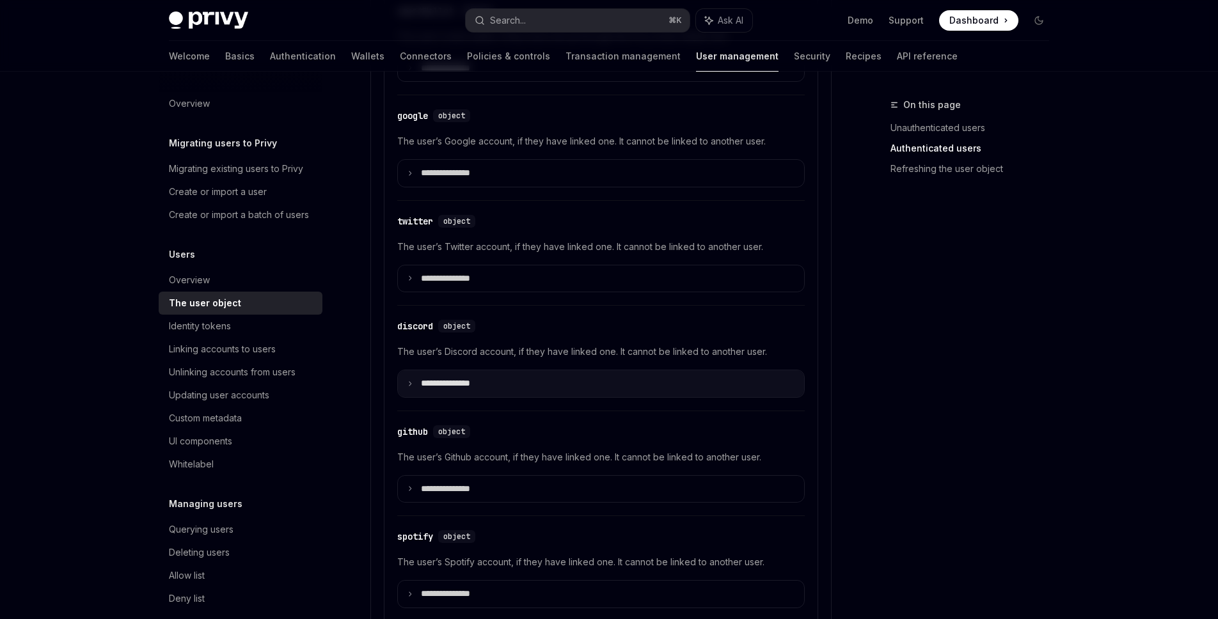
scroll to position [1257, 0]
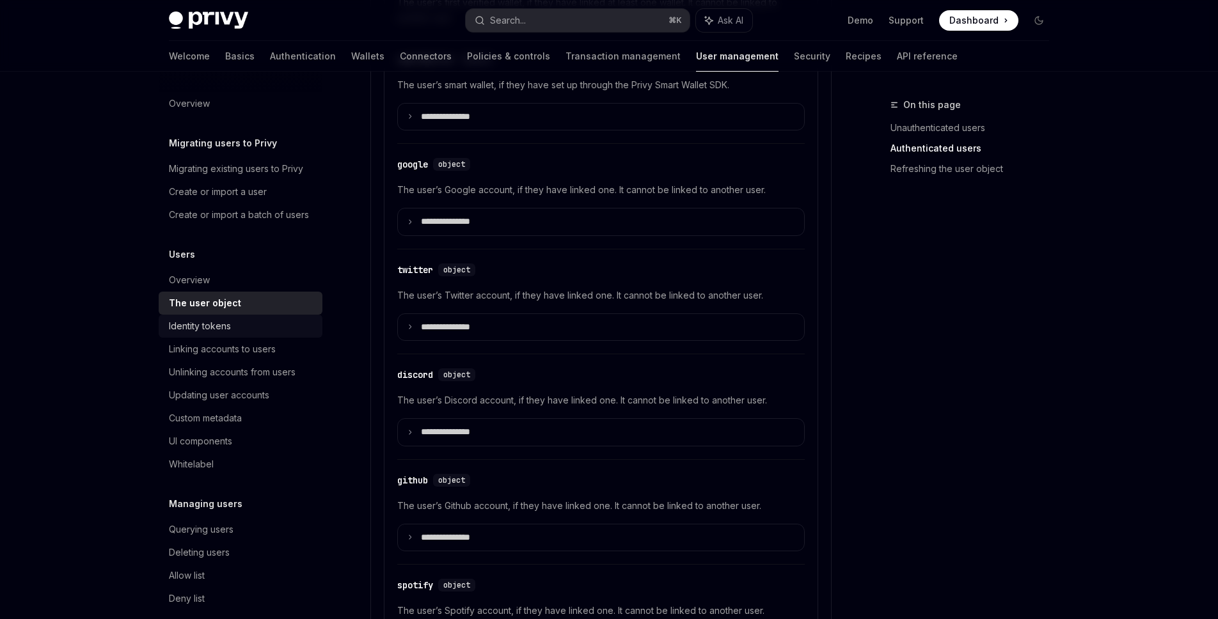
click at [248, 337] on link "Identity tokens" at bounding box center [241, 326] width 164 height 23
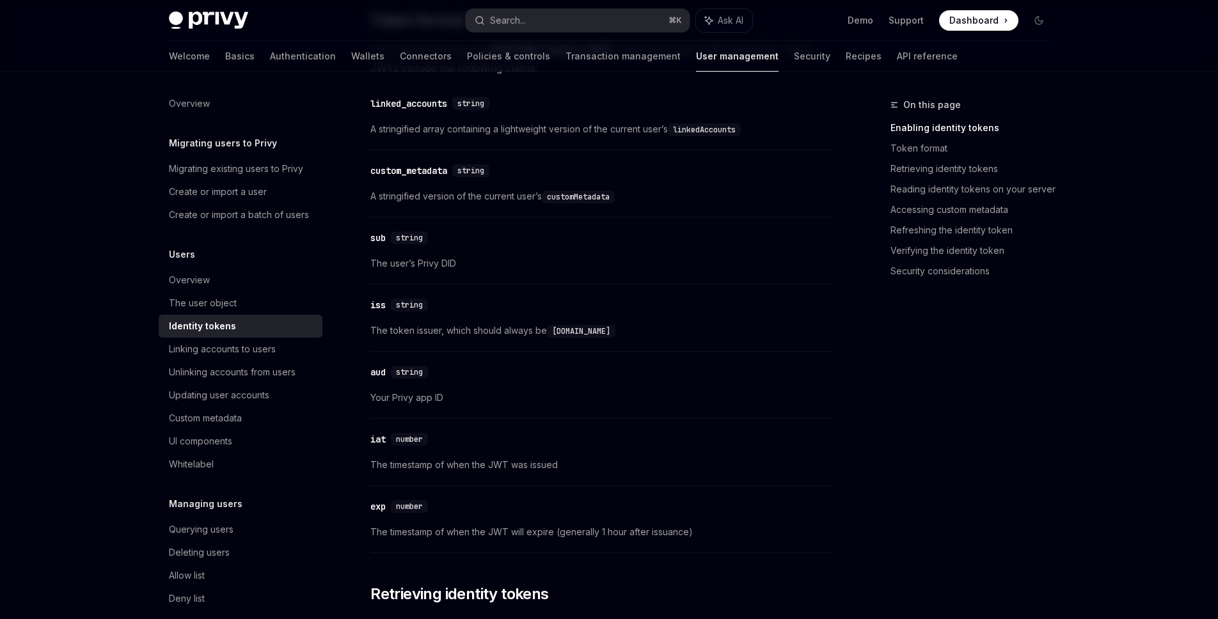
scroll to position [489, 0]
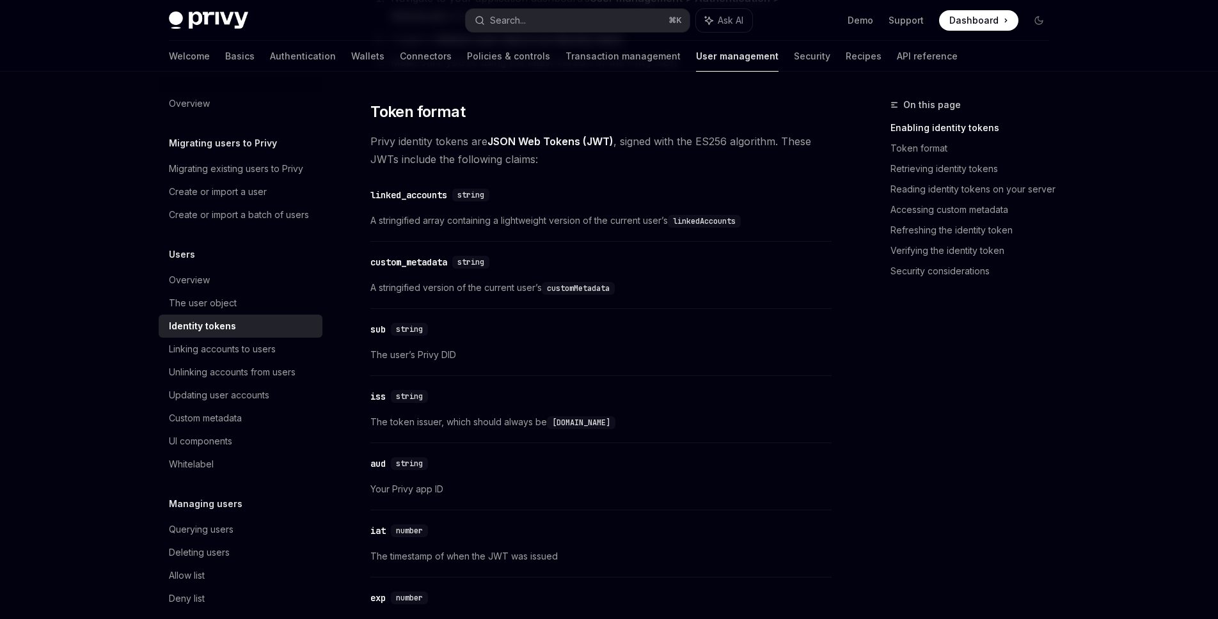
click at [566, 287] on code "customMetadata" at bounding box center [578, 288] width 73 height 13
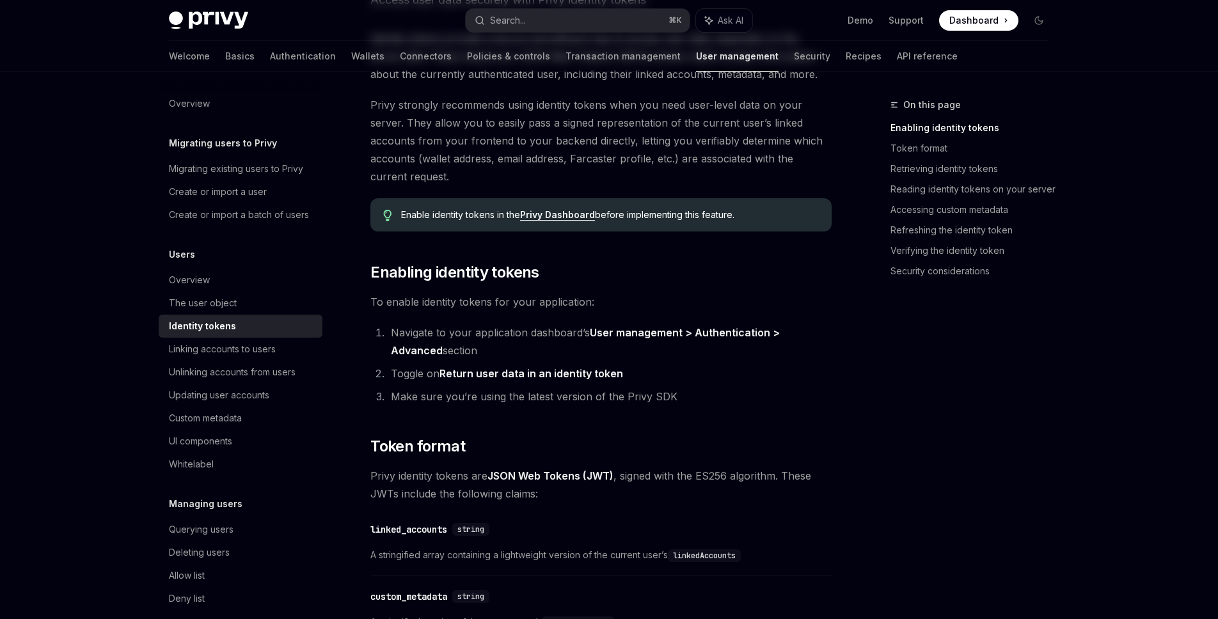
scroll to position [0, 0]
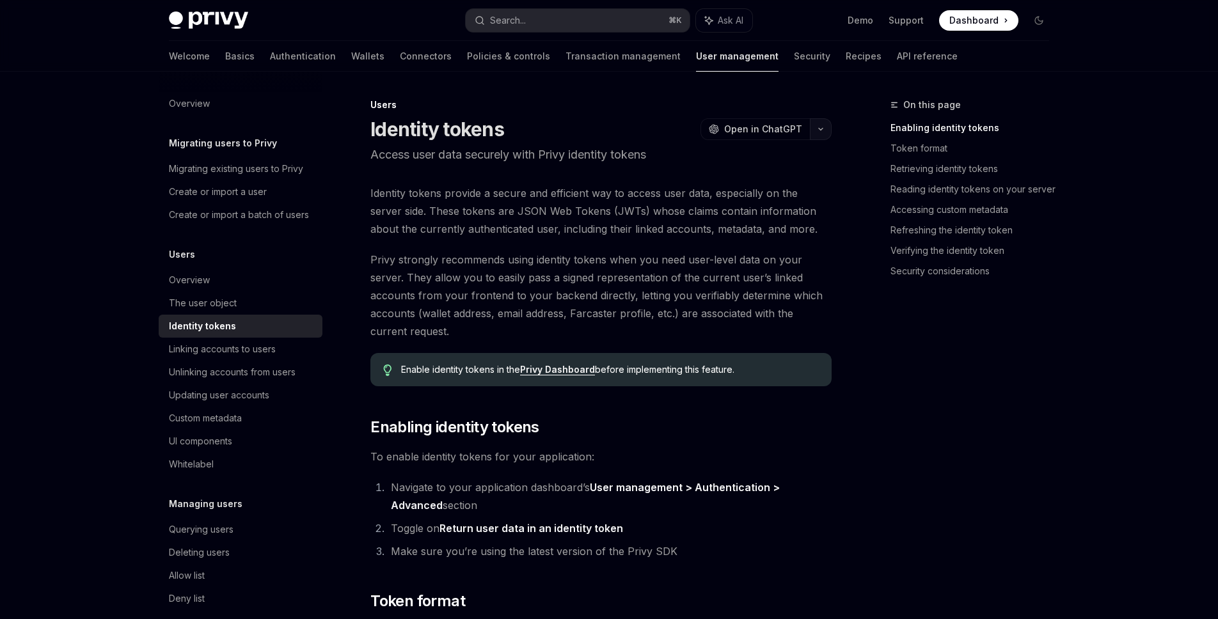
click at [818, 131] on icon "button" at bounding box center [820, 129] width 15 height 5
click at [771, 216] on div "Copy page" at bounding box center [760, 217] width 125 height 13
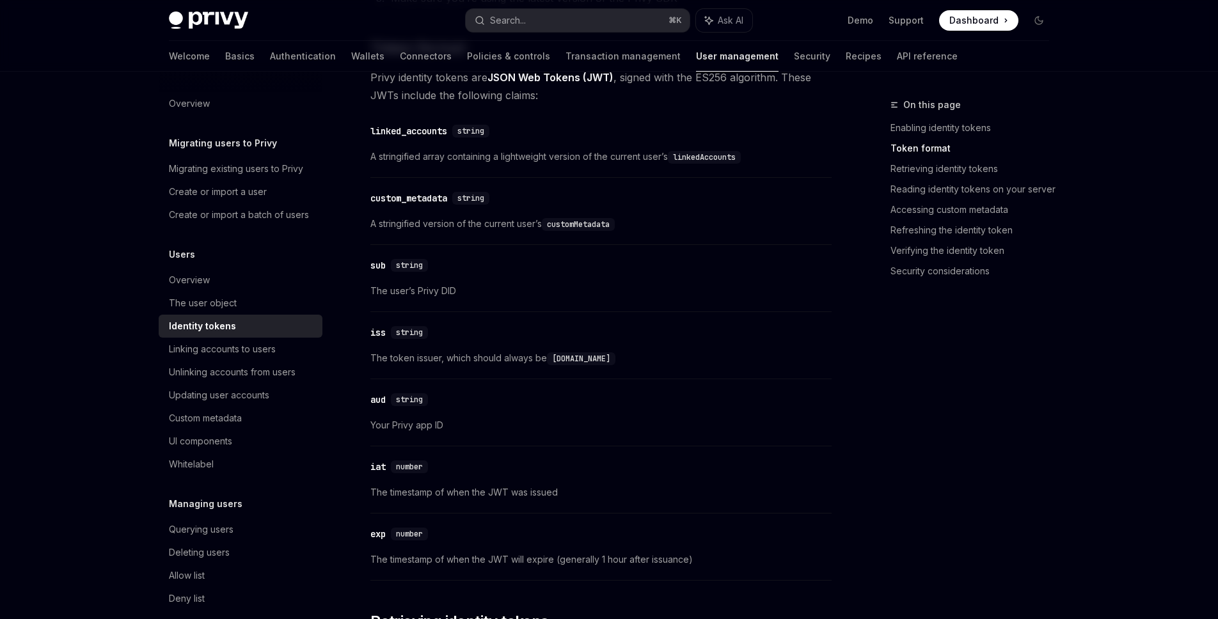
scroll to position [559, 0]
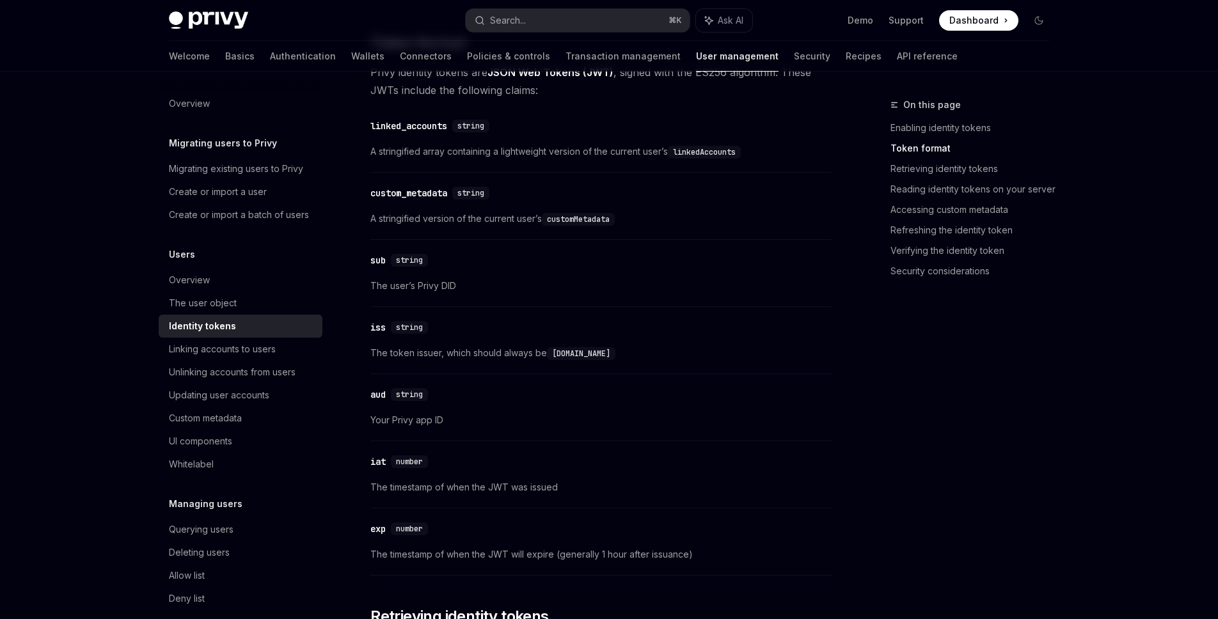
click at [674, 157] on span "A stringified array containing a lightweight version of the current user’s link…" at bounding box center [600, 151] width 461 height 15
click at [251, 306] on div "The user object" at bounding box center [242, 303] width 146 height 15
type textarea "*"
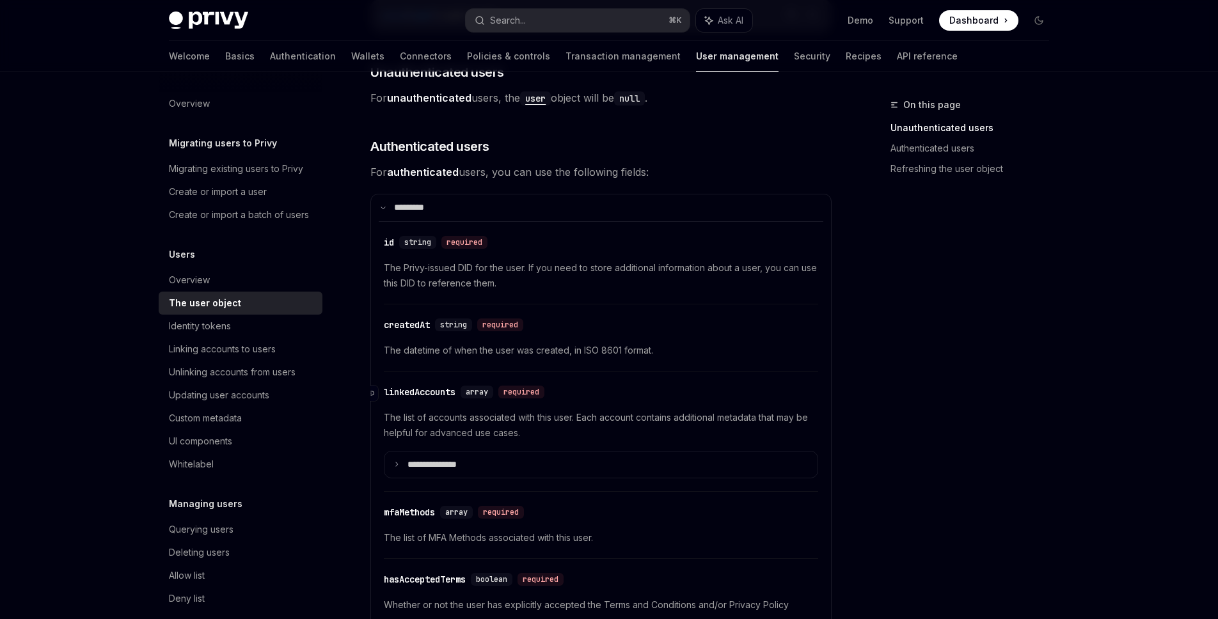
click at [449, 394] on div "linkedAccounts" at bounding box center [420, 392] width 72 height 13
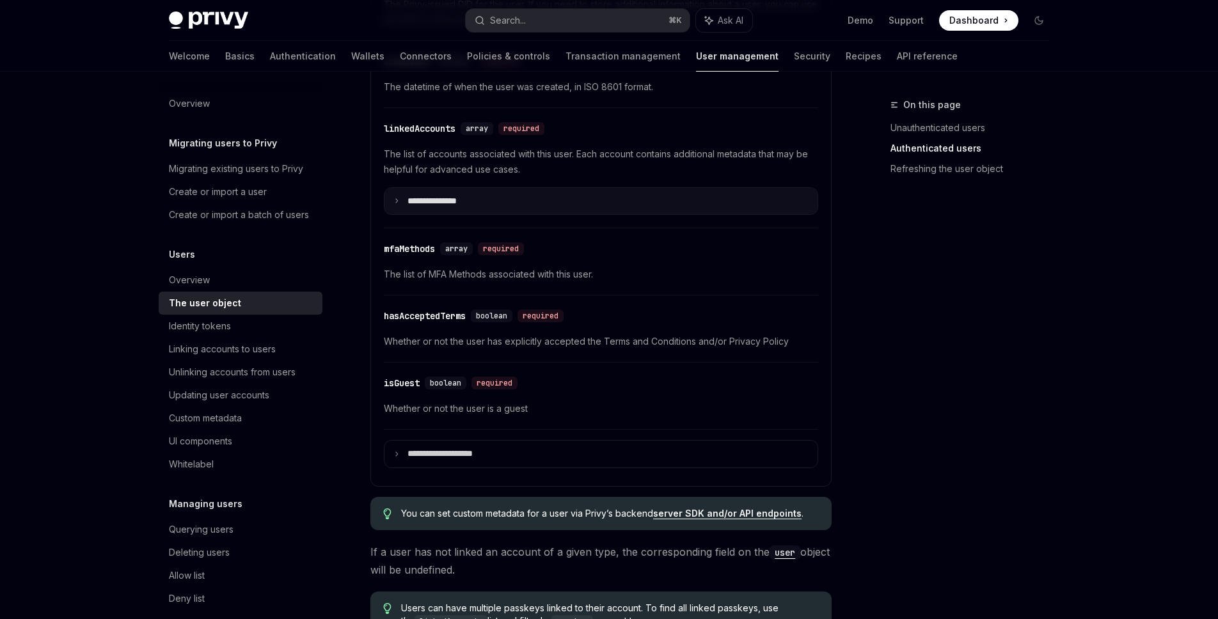
click at [528, 200] on summary "**********" at bounding box center [601, 201] width 433 height 27
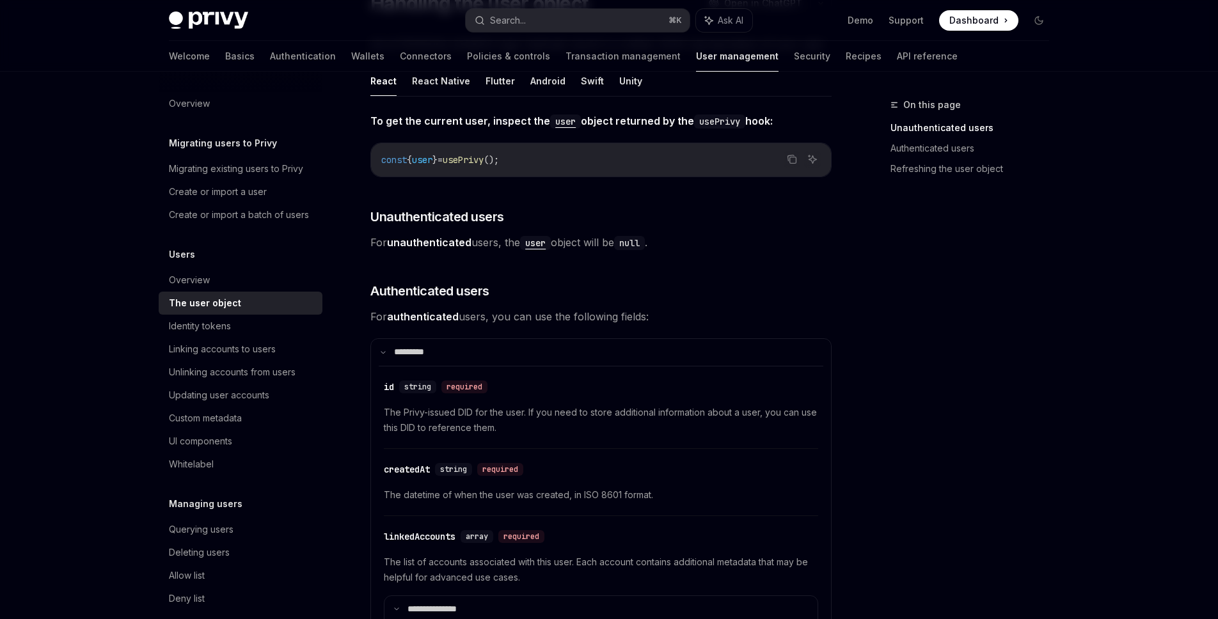
scroll to position [399, 0]
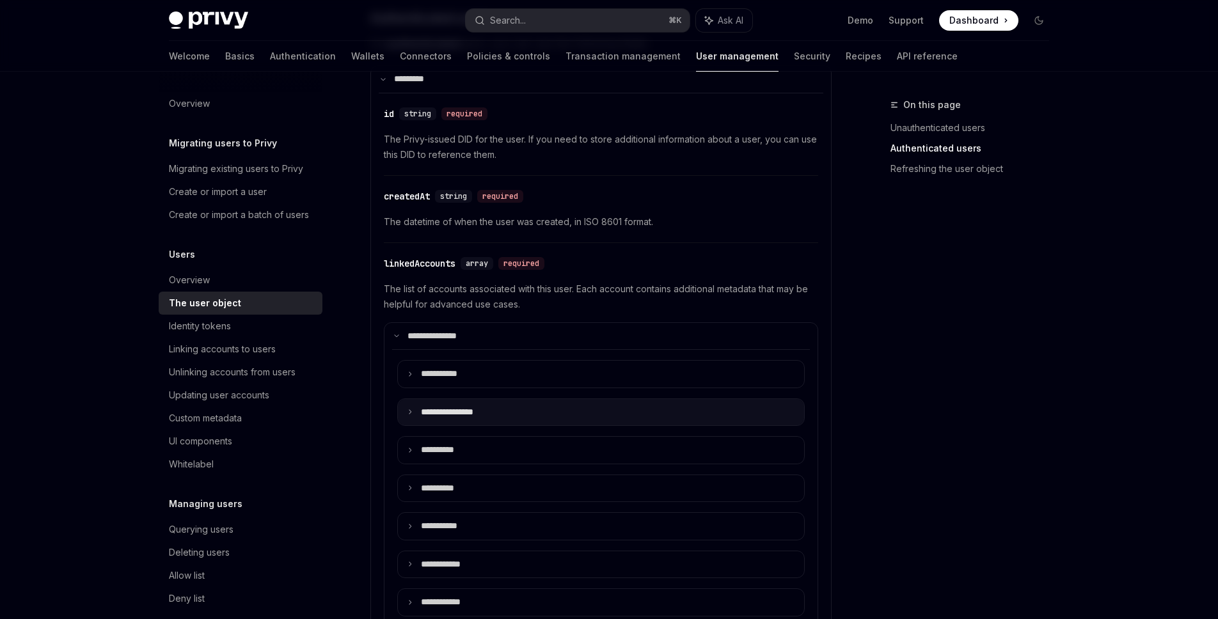
click at [497, 412] on p "**********" at bounding box center [459, 413] width 77 height 12
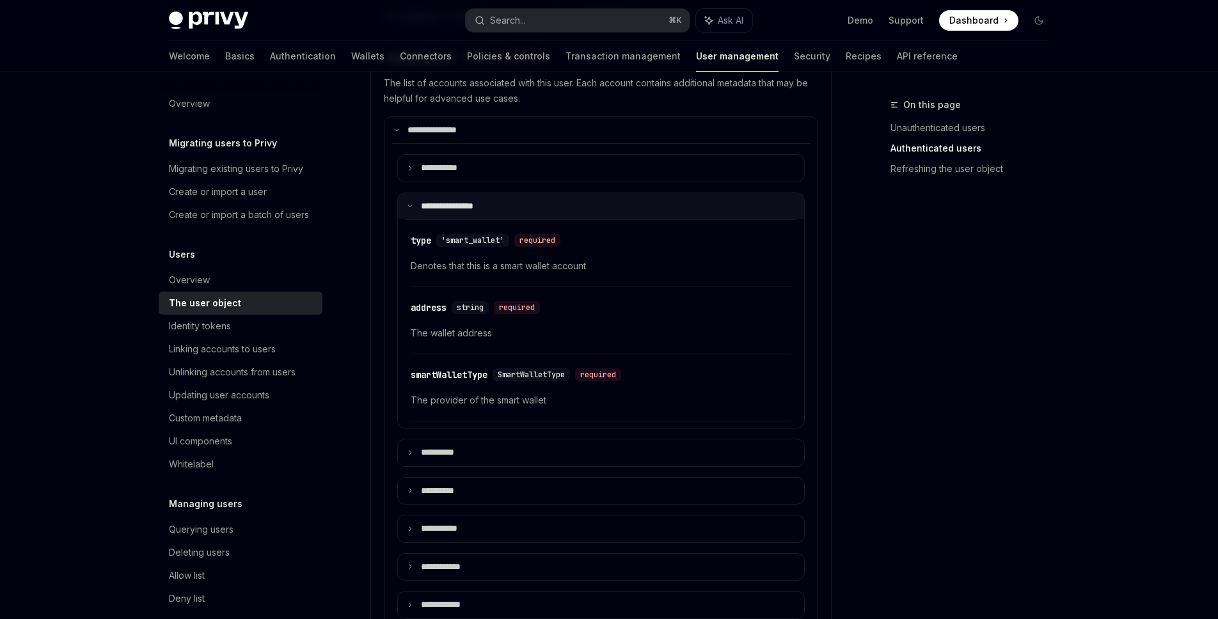
scroll to position [609, 0]
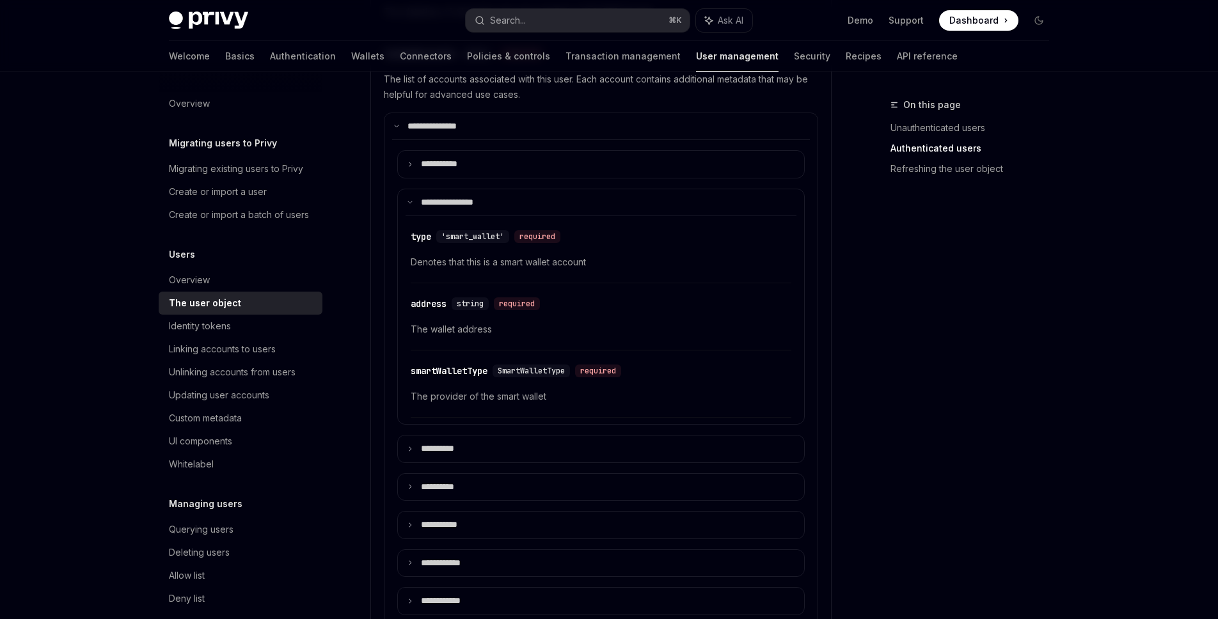
click at [489, 434] on div "**********" at bounding box center [601, 594] width 418 height 910
click at [484, 449] on summary "**** *****" at bounding box center [601, 449] width 406 height 27
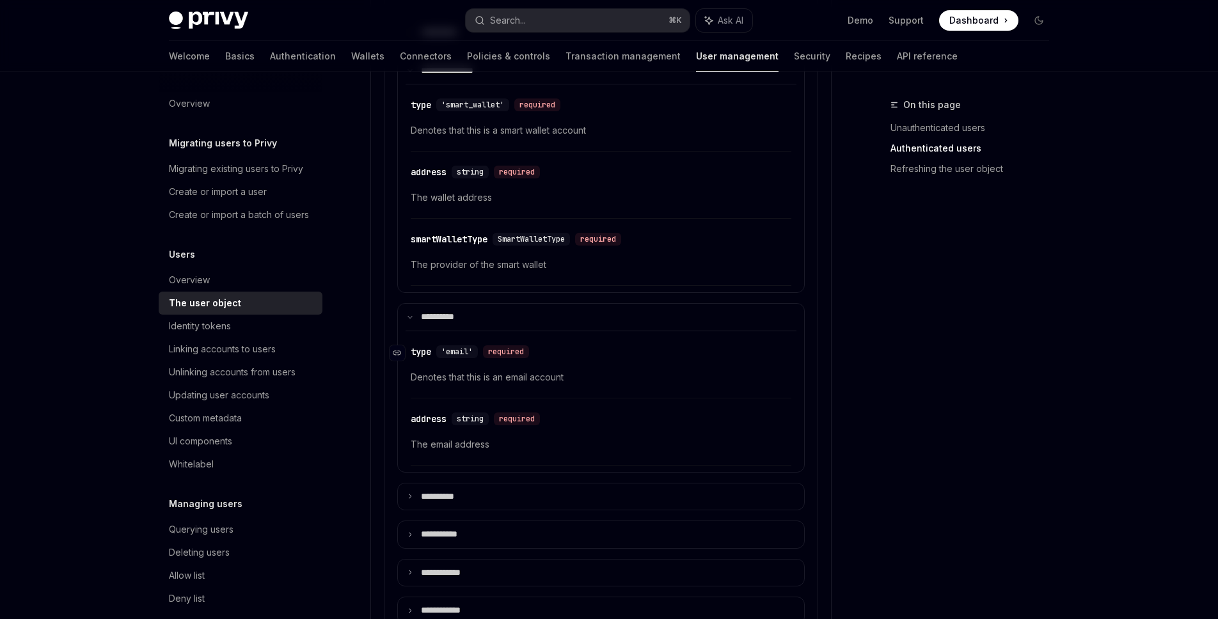
scroll to position [799, 0]
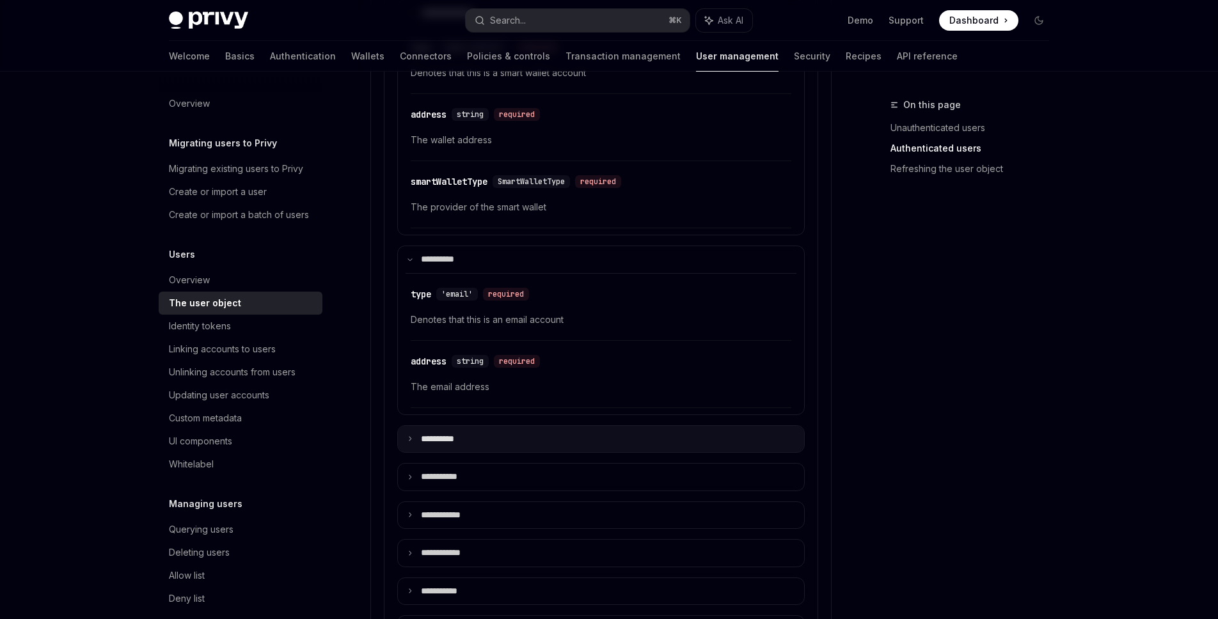
click at [514, 447] on summary "**** *****" at bounding box center [601, 439] width 406 height 27
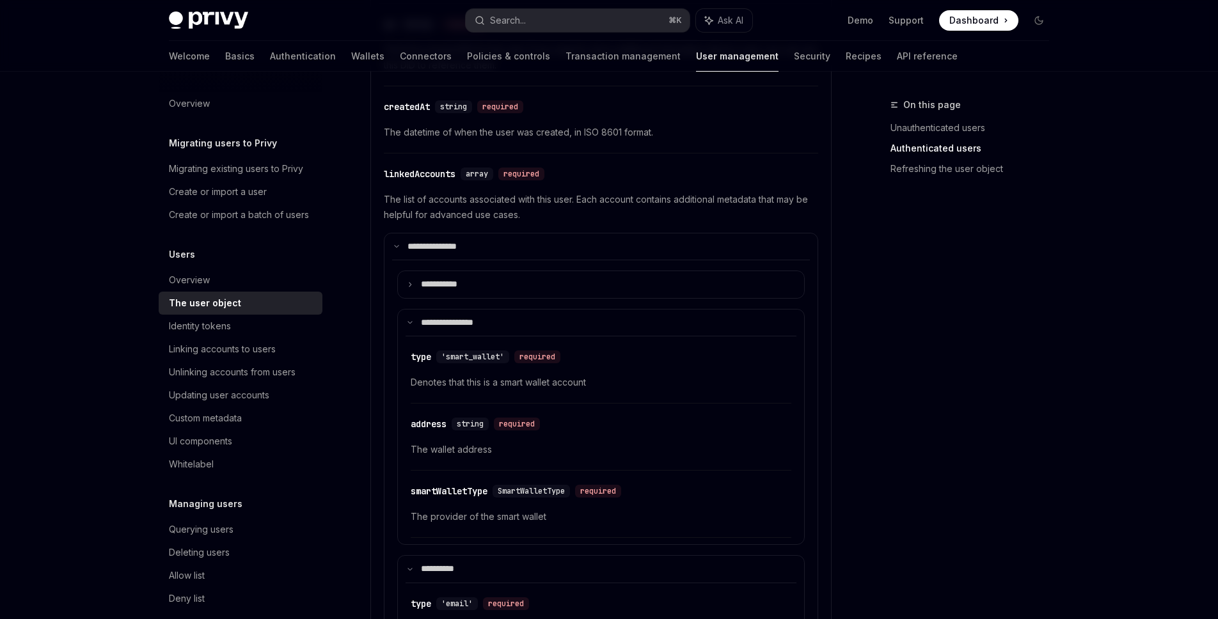
scroll to position [484, 0]
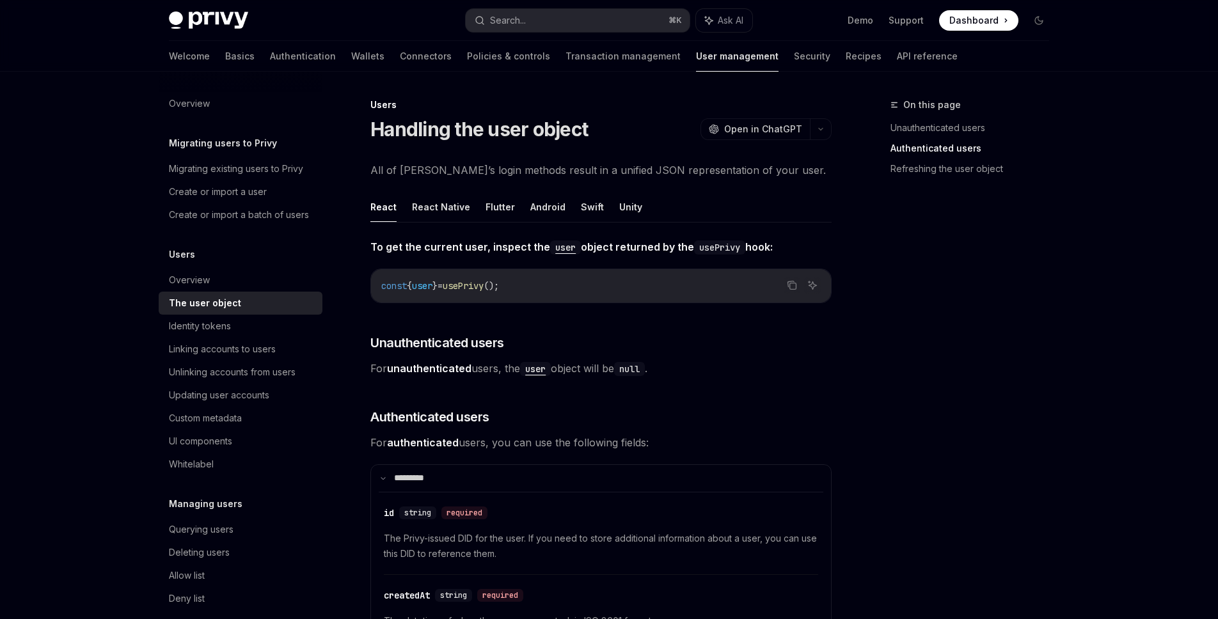
scroll to position [484, 0]
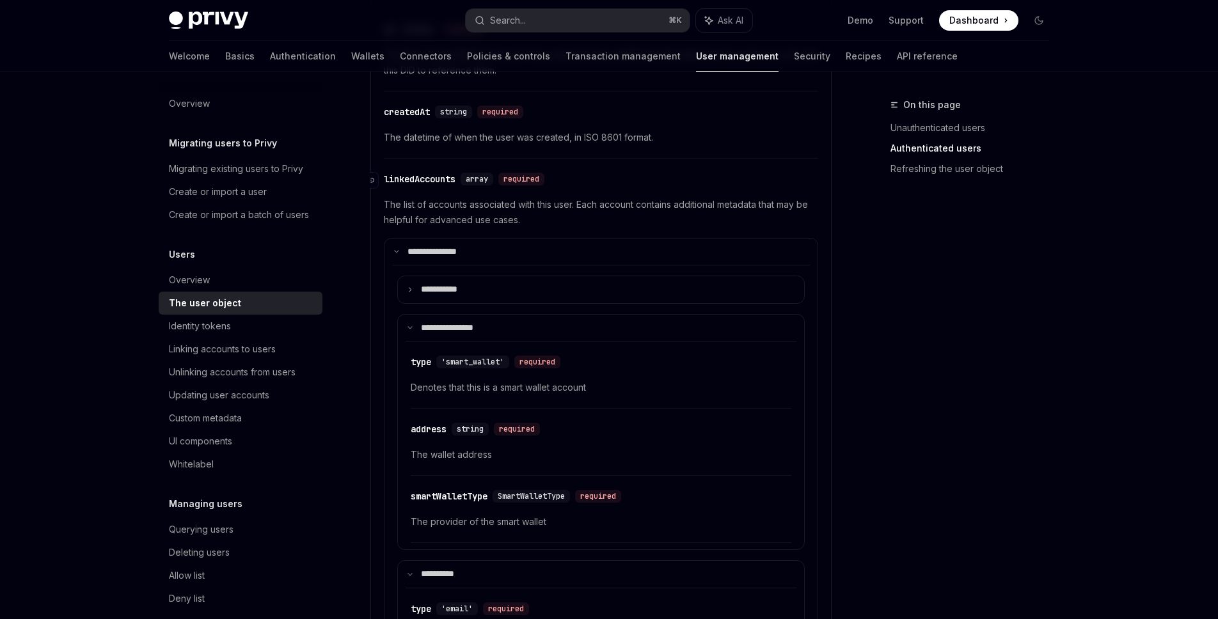
click at [505, 177] on div "required" at bounding box center [521, 179] width 46 height 13
click at [371, 180] on icon "Navigate to header" at bounding box center [370, 181] width 9 height 8
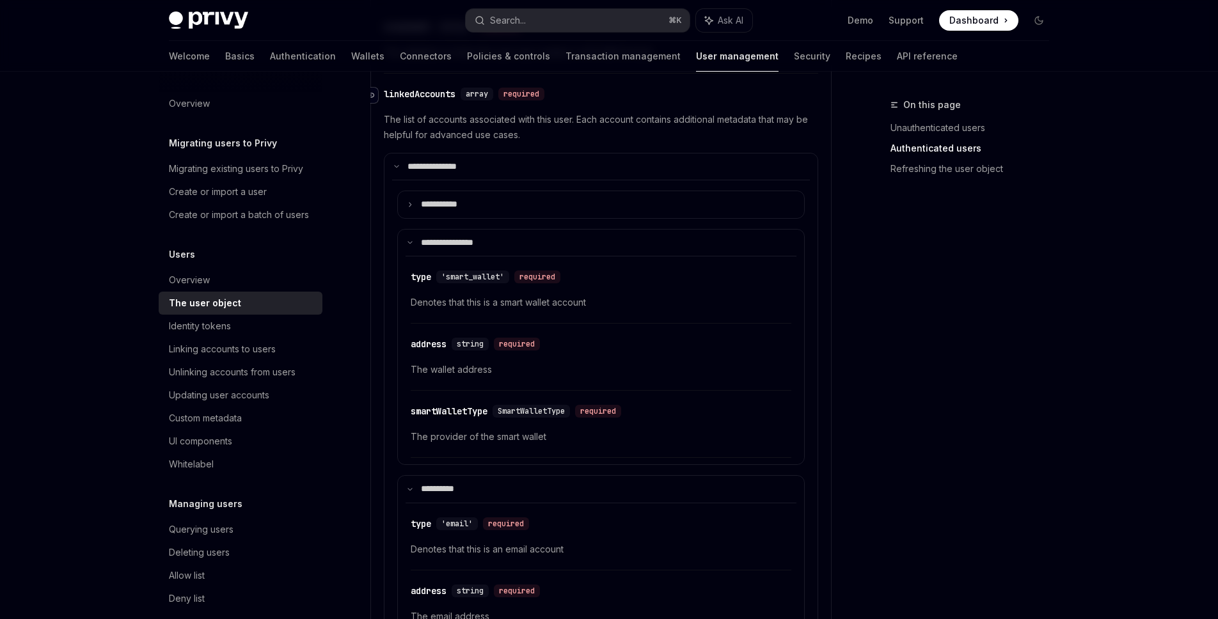
scroll to position [570, 0]
click at [399, 273] on icon "Navigate to header" at bounding box center [397, 277] width 9 height 8
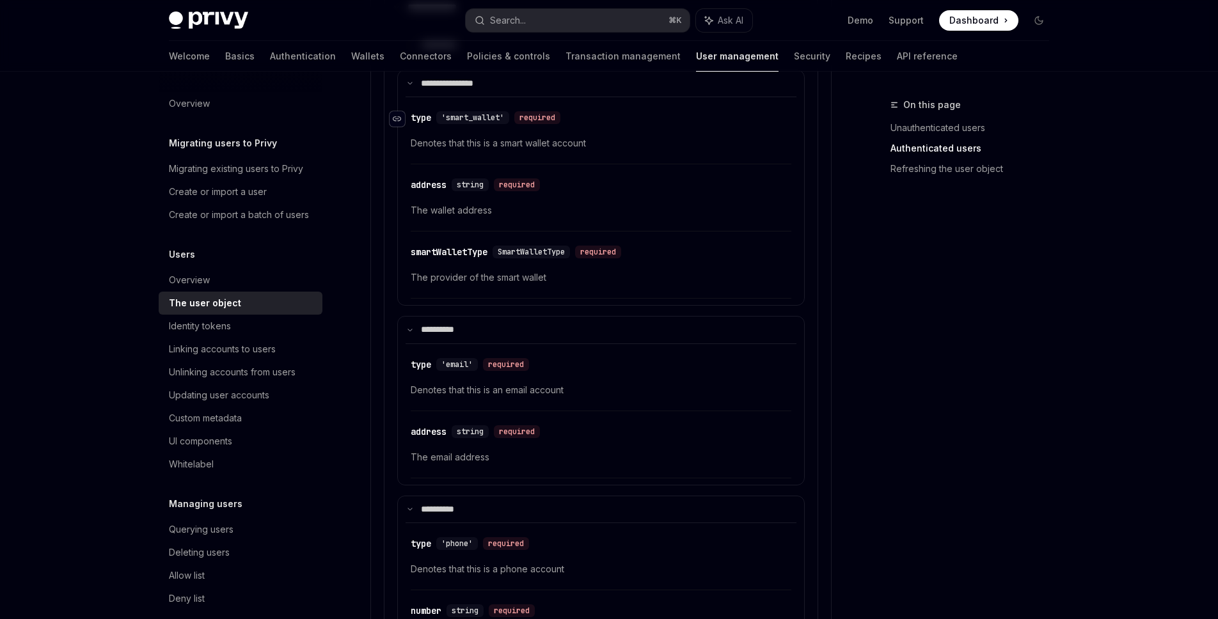
scroll to position [754, 0]
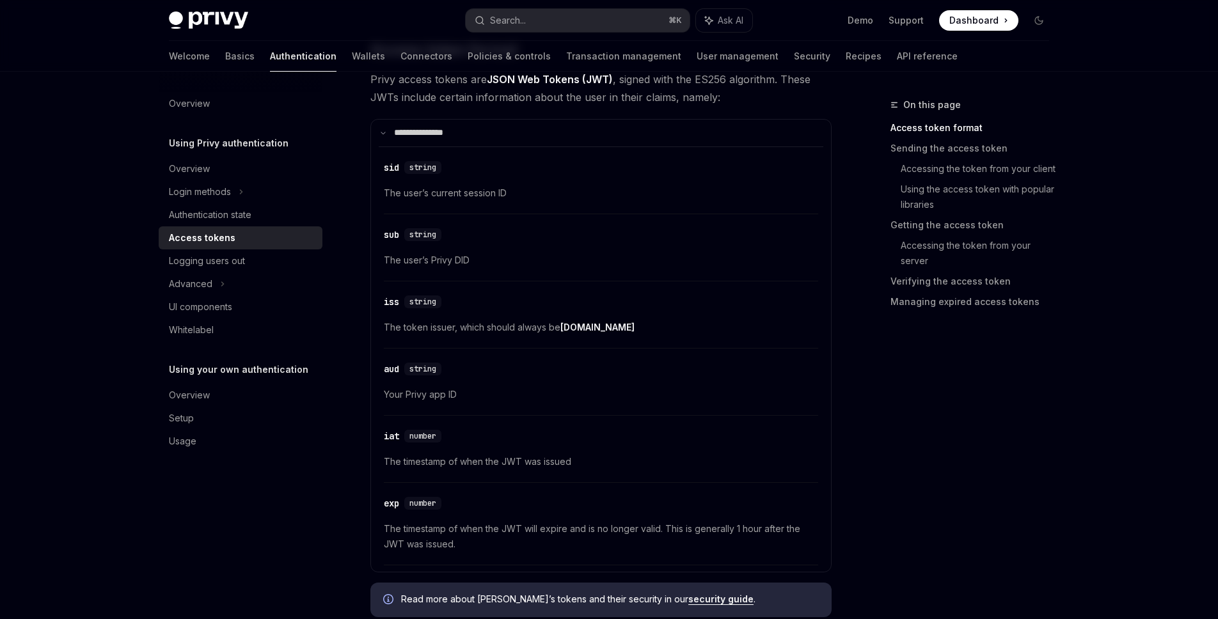
scroll to position [0, 2]
click at [819, 434] on div "​ sid string The user’s current session ID ​ sub string The user’s Privy DID ​ …" at bounding box center [601, 356] width 445 height 419
